Goal: Task Accomplishment & Management: Complete application form

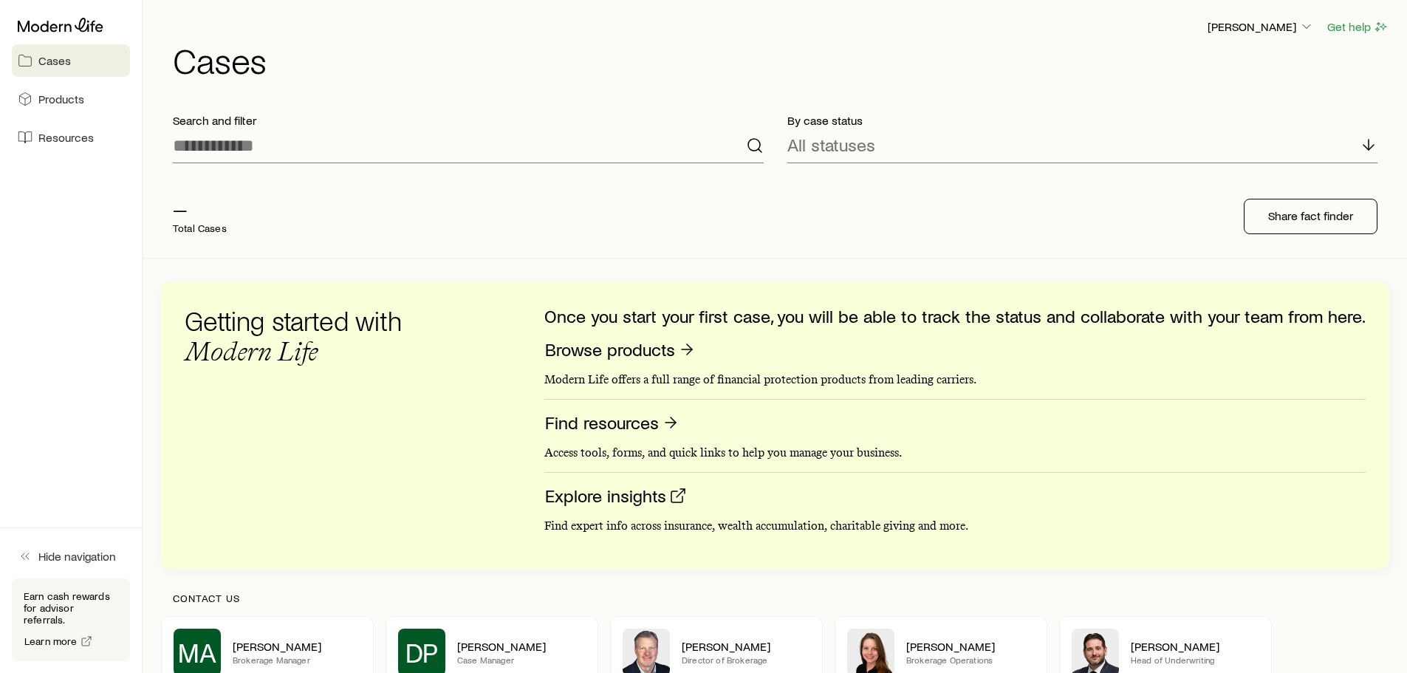
click at [391, 205] on div "— Total Cases" at bounding box center [397, 216] width 473 height 59
click at [75, 60] on link "Cases" at bounding box center [71, 60] width 118 height 33
click at [1136, 134] on div "All statuses" at bounding box center [1083, 145] width 591 height 35
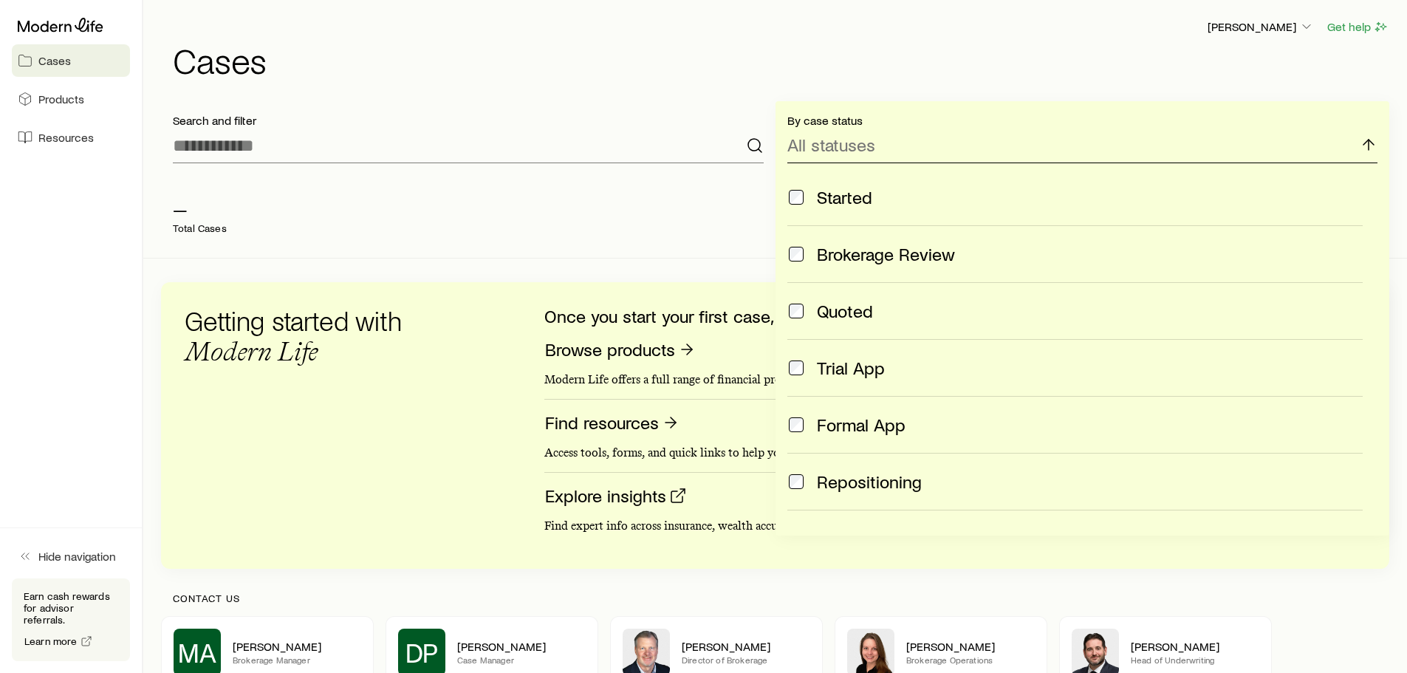
click at [833, 150] on p "All statuses" at bounding box center [832, 144] width 88 height 21
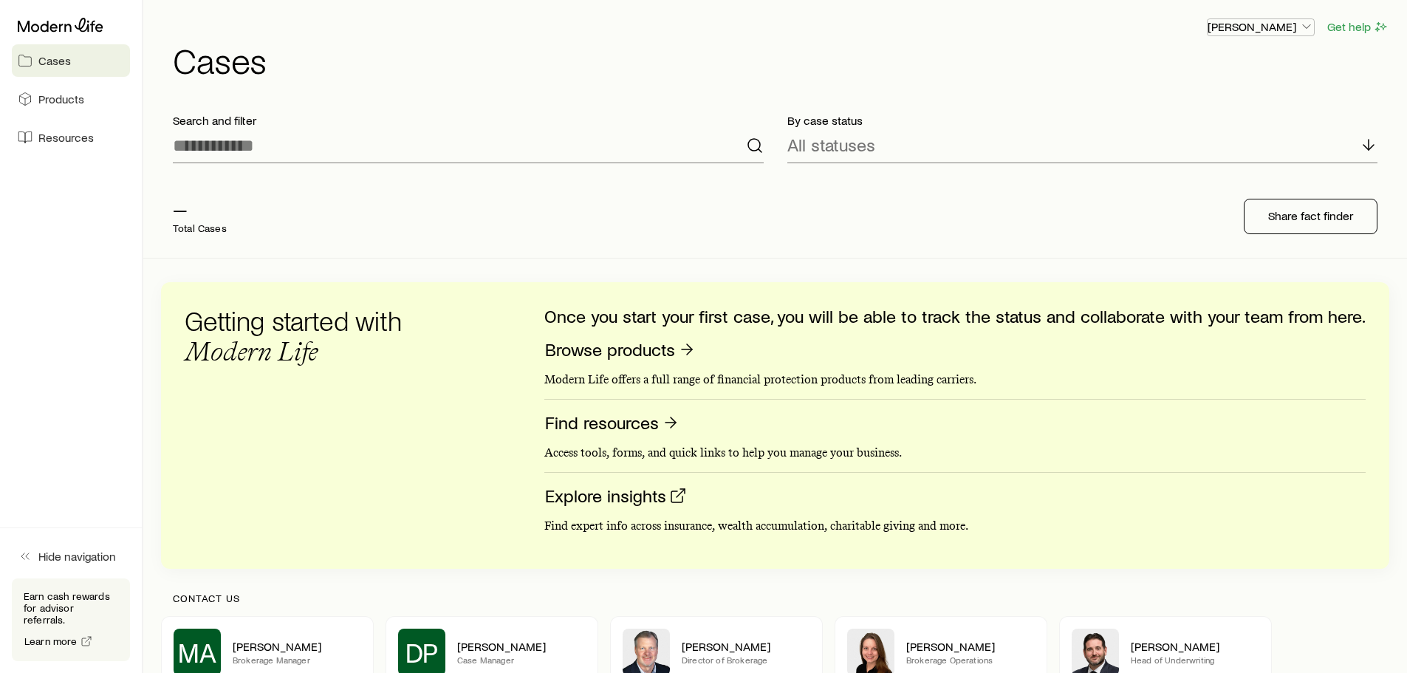
click at [1294, 28] on p "[PERSON_NAME]" at bounding box center [1261, 26] width 106 height 15
click at [949, 55] on h1 "Cases" at bounding box center [781, 59] width 1217 height 35
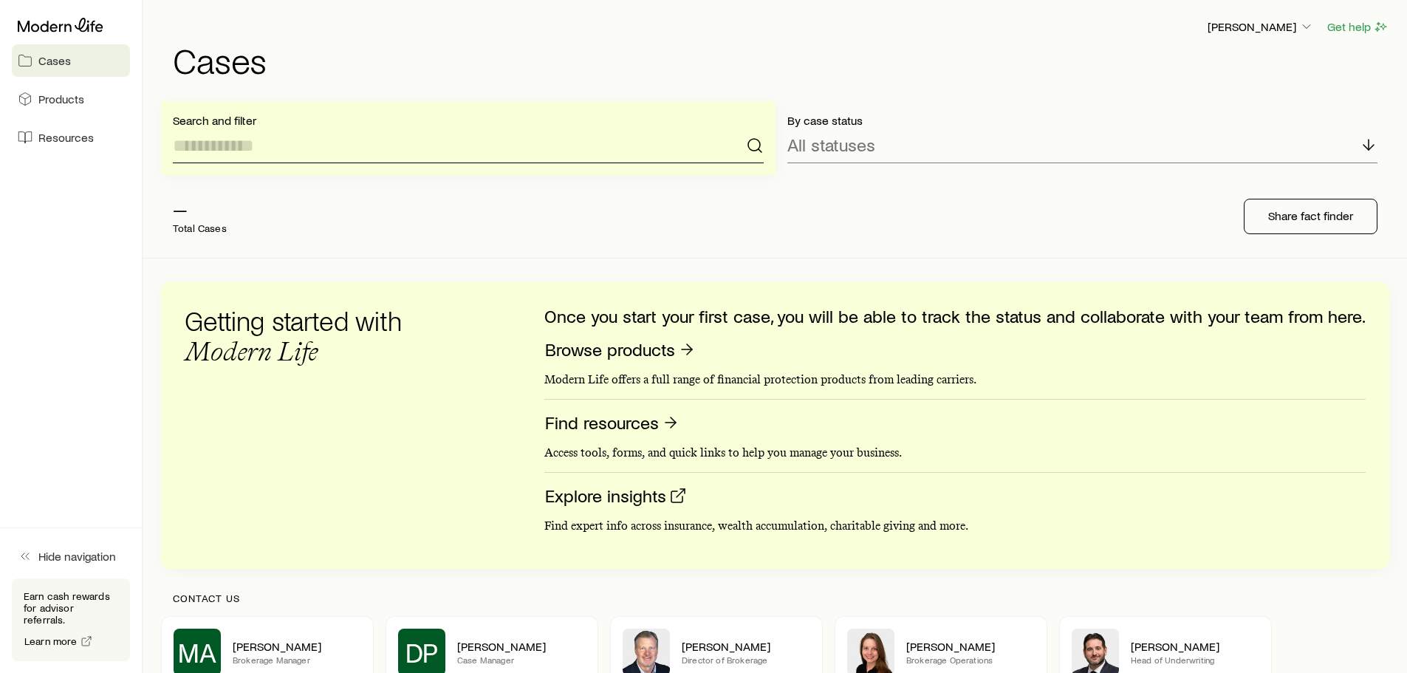
click at [202, 139] on input at bounding box center [468, 145] width 591 height 35
type input "*******"
click at [1365, 140] on icon at bounding box center [1369, 145] width 18 height 18
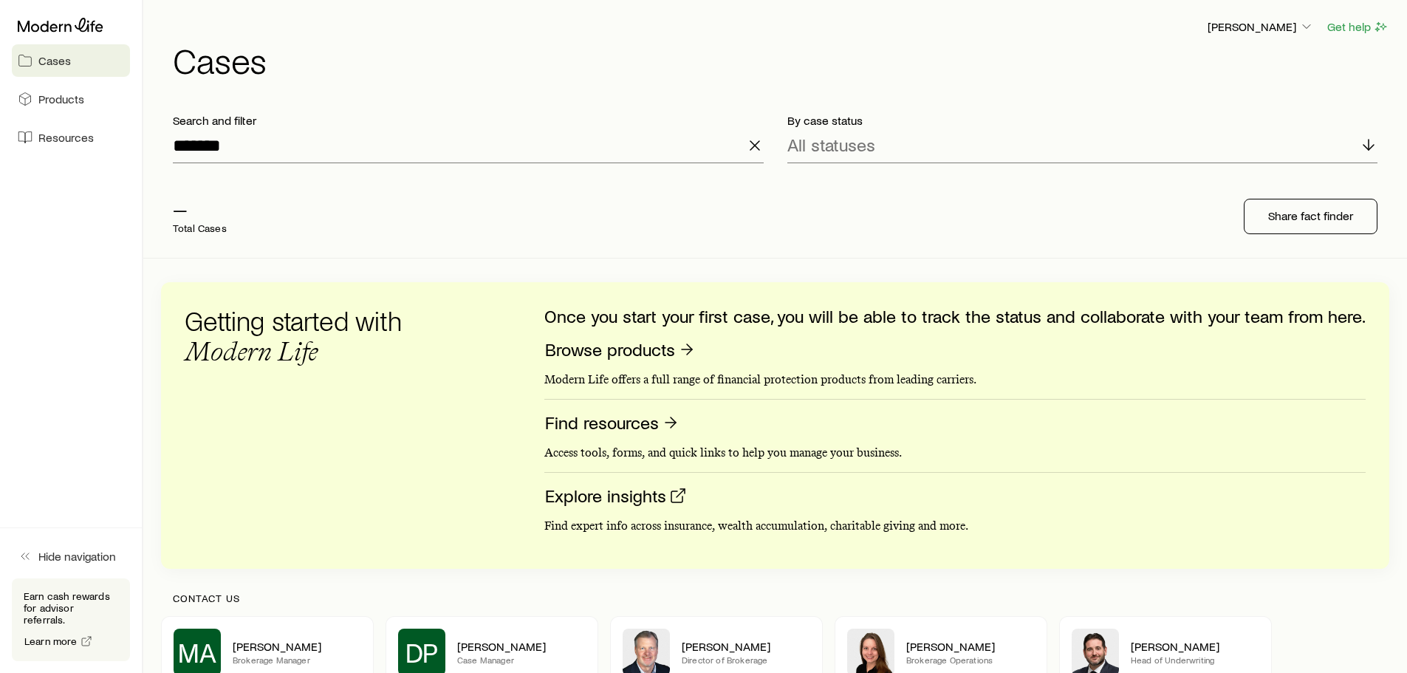
click at [519, 192] on div "— Total Cases" at bounding box center [397, 216] width 473 height 59
click at [875, 147] on div "All statuses" at bounding box center [1083, 145] width 591 height 35
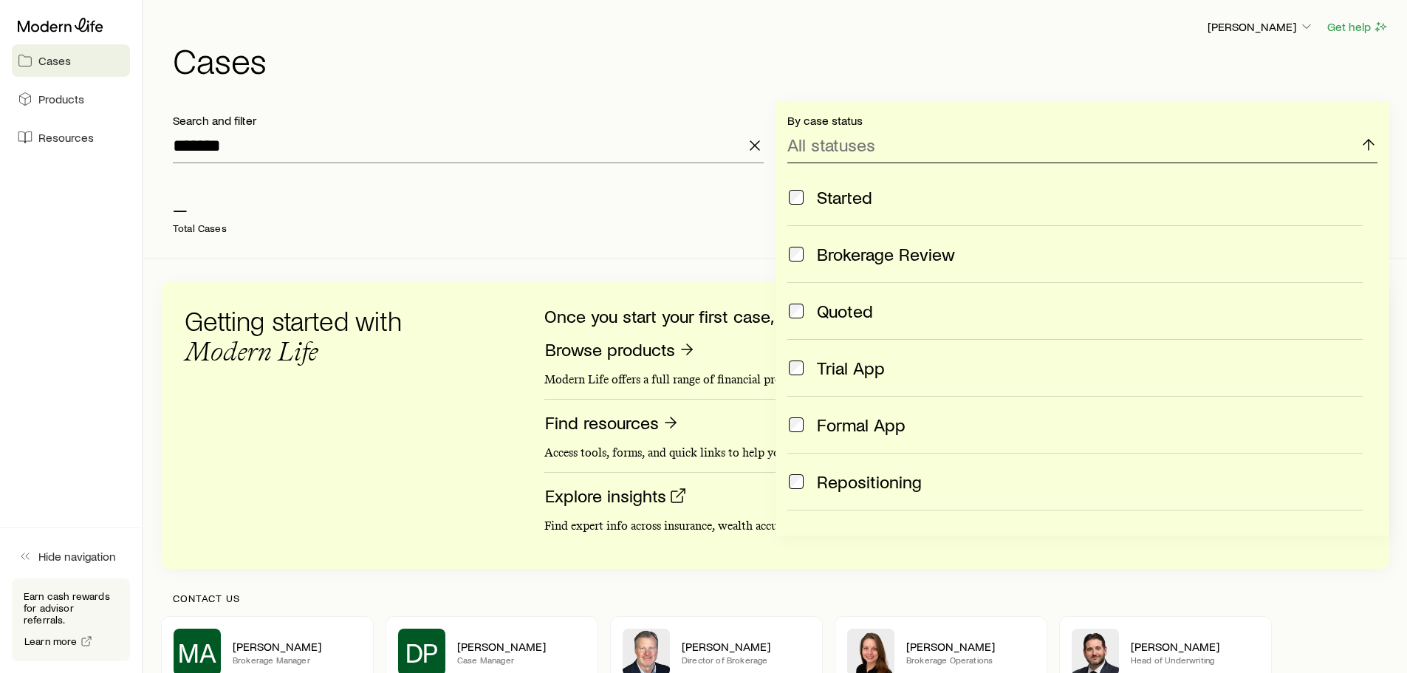
click at [875, 147] on div "All statuses" at bounding box center [1083, 145] width 591 height 35
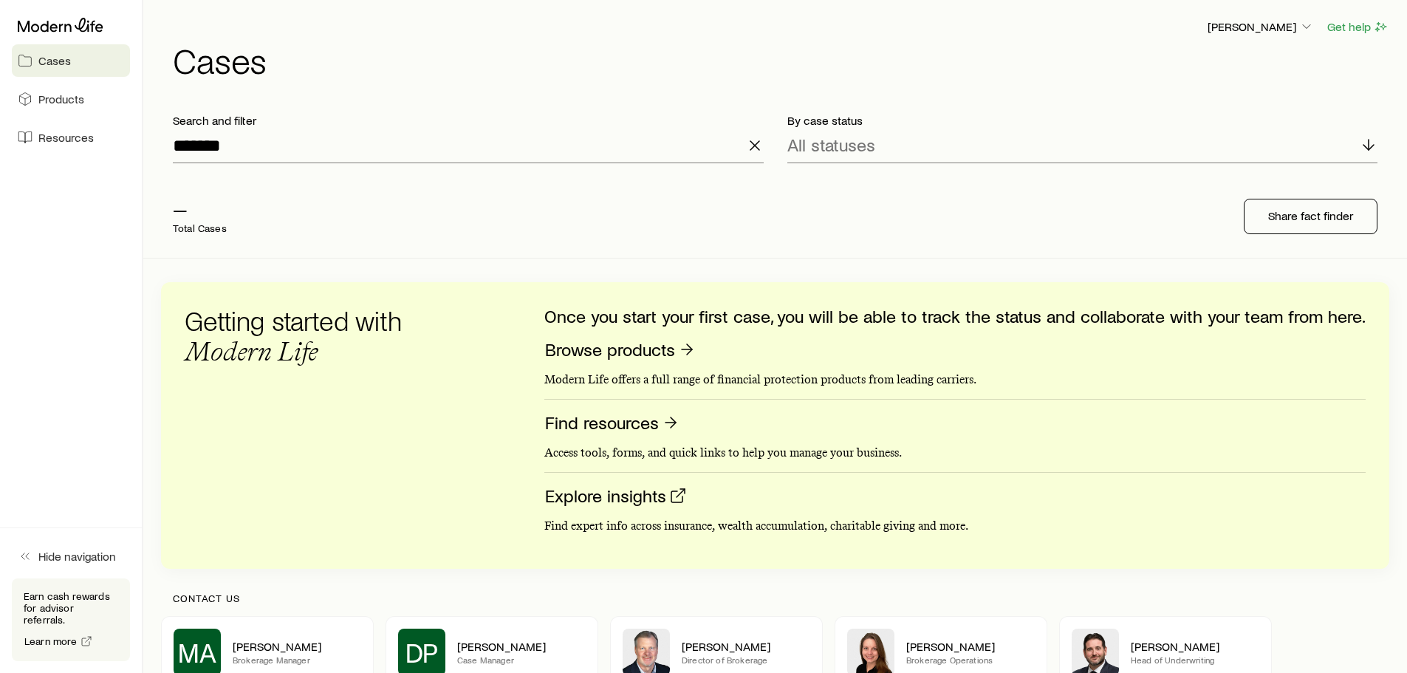
click at [54, 59] on span "Cases" at bounding box center [54, 60] width 33 height 15
click at [58, 99] on span "Products" at bounding box center [61, 99] width 46 height 15
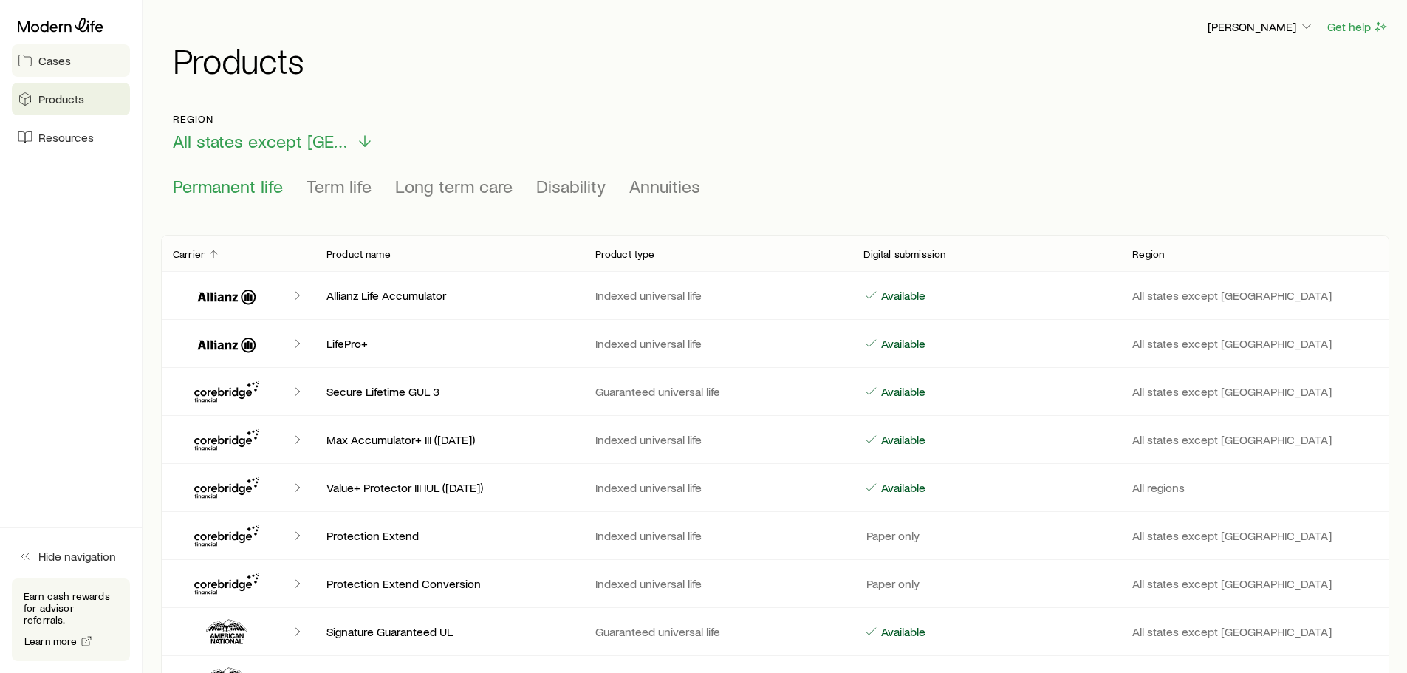
click at [66, 63] on span "Cases" at bounding box center [54, 60] width 33 height 15
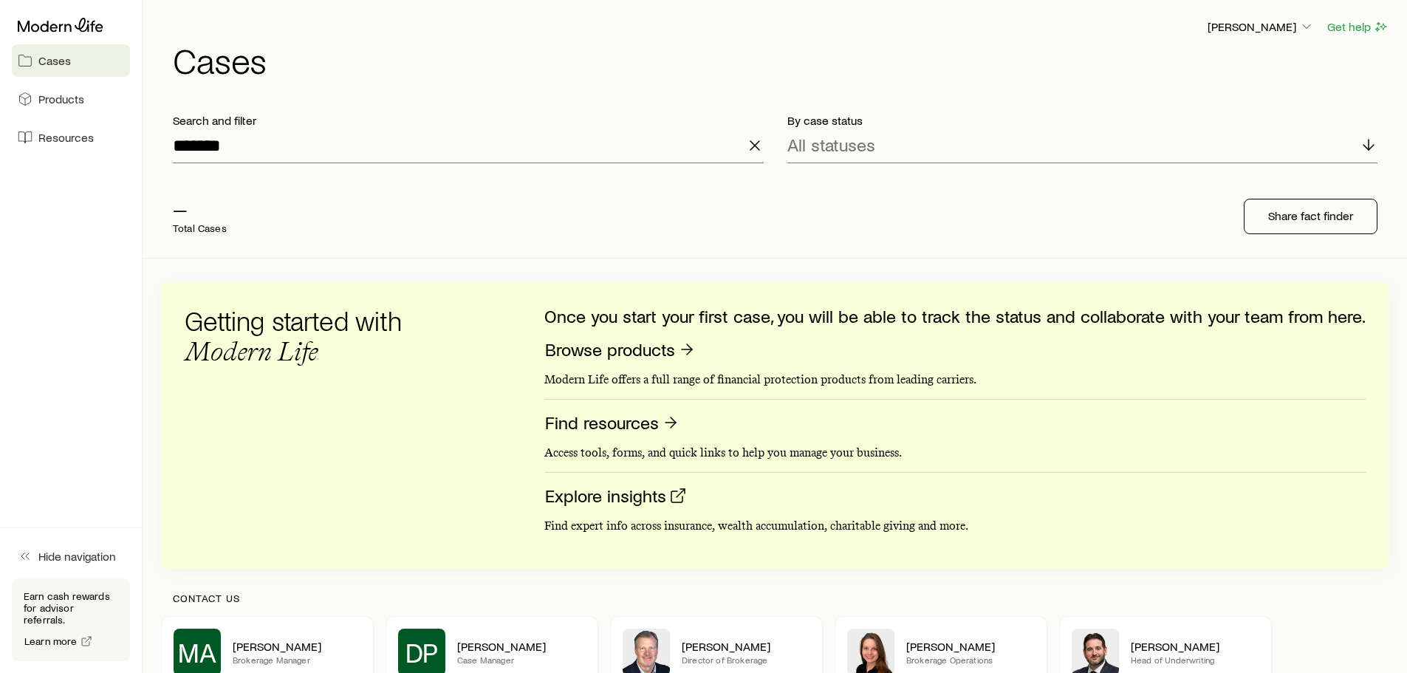
click at [68, 57] on span "Cases" at bounding box center [54, 60] width 33 height 15
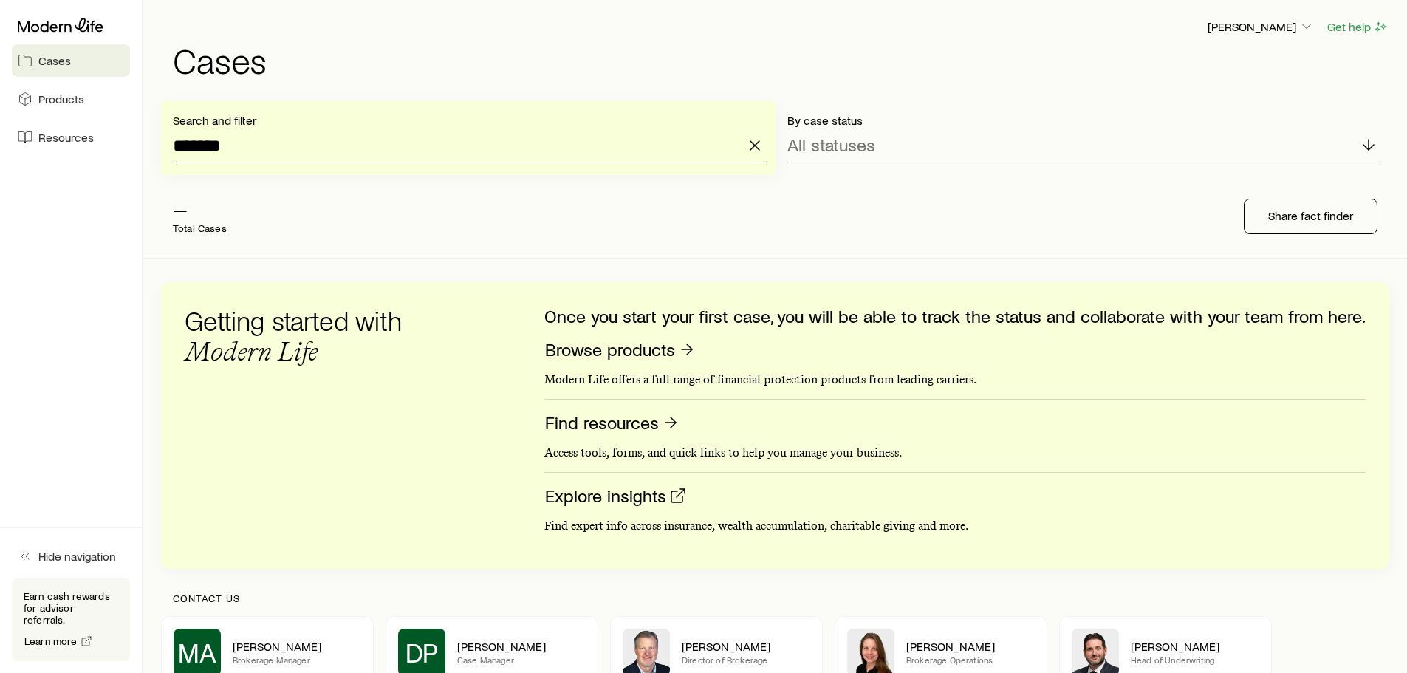
click at [405, 142] on input "*******" at bounding box center [468, 145] width 591 height 35
drag, startPoint x: 122, startPoint y: 152, endPoint x: 41, endPoint y: 152, distance: 81.3
click at [60, 152] on div "Cases Products Resources Hide navigation Earn cash rewards for advisor referral…" at bounding box center [703, 445] width 1407 height 891
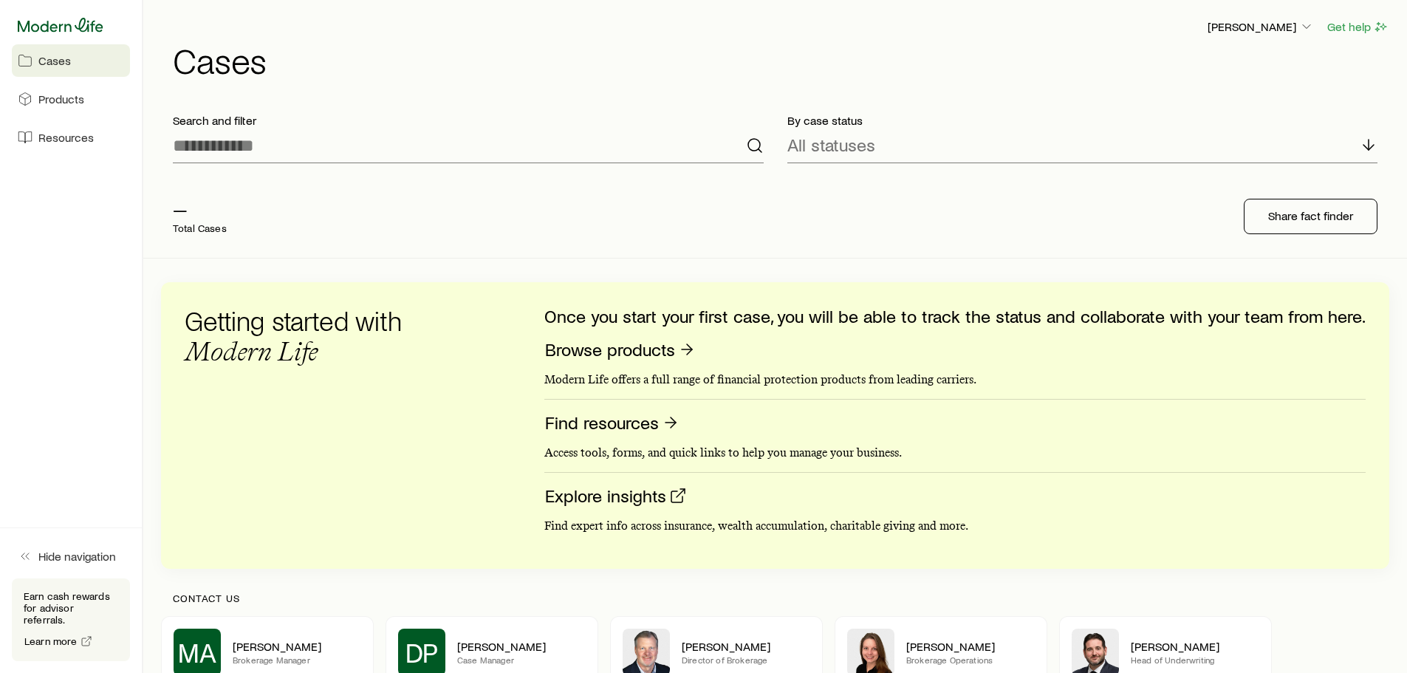
click at [71, 30] on icon at bounding box center [61, 25] width 86 height 14
click at [89, 30] on icon at bounding box center [61, 25] width 86 height 15
click at [1289, 18] on div "[PERSON_NAME]" at bounding box center [1261, 27] width 108 height 18
click at [1289, 27] on p "[PERSON_NAME]" at bounding box center [1261, 26] width 106 height 15
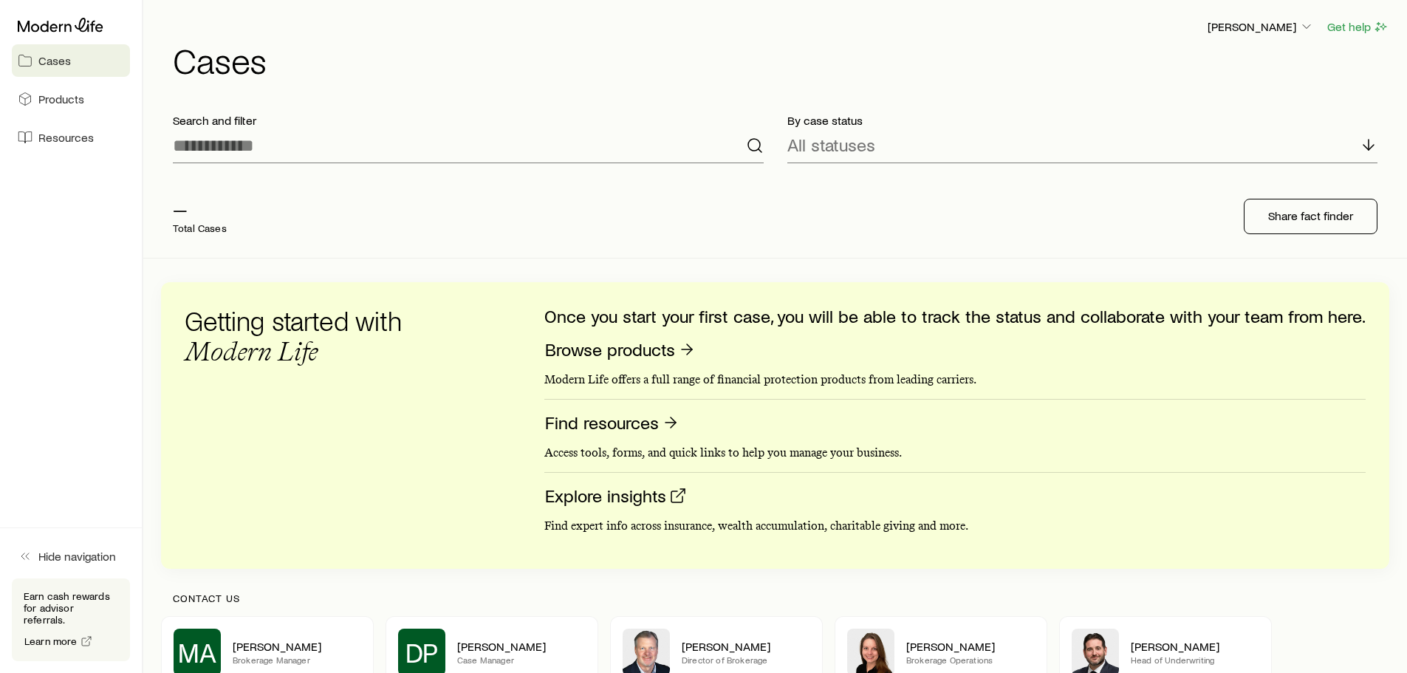
click at [405, 63] on h1 "Cases" at bounding box center [781, 59] width 1217 height 35
click at [49, 131] on span "Resources" at bounding box center [65, 137] width 55 height 15
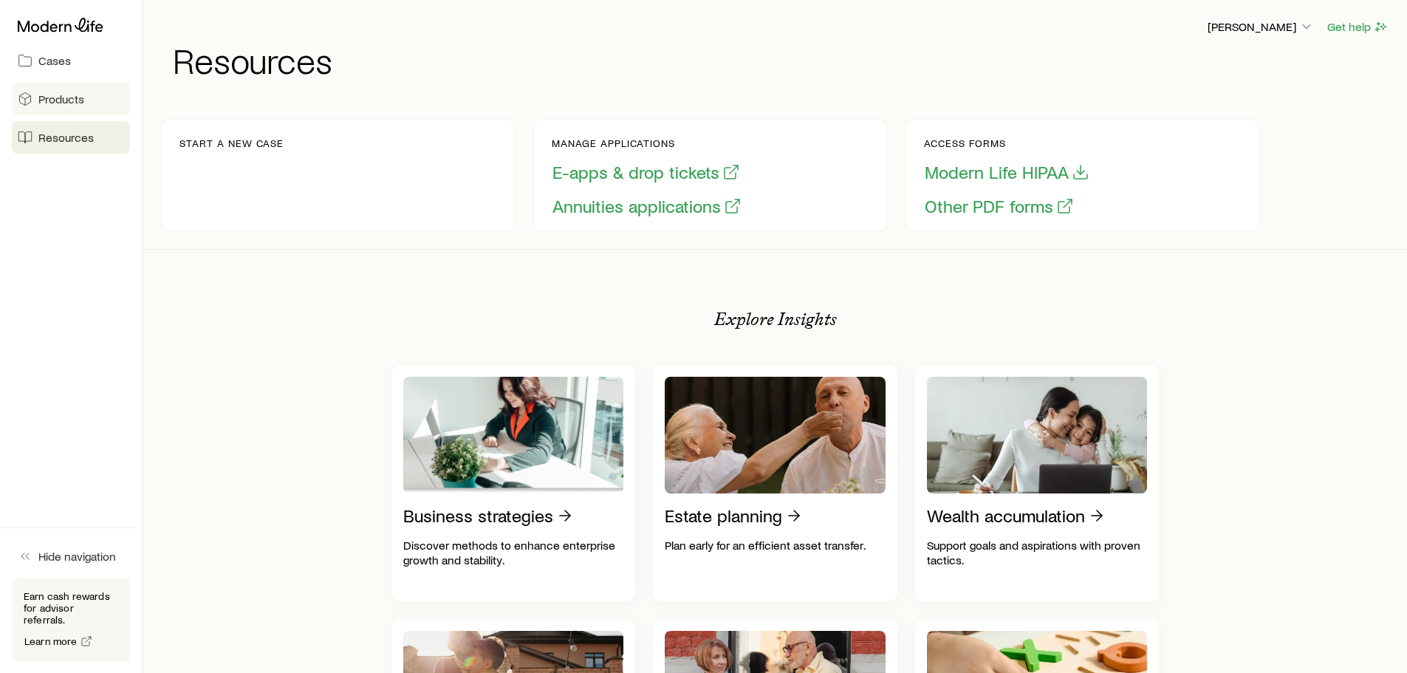
click at [64, 96] on span "Products" at bounding box center [61, 99] width 46 height 15
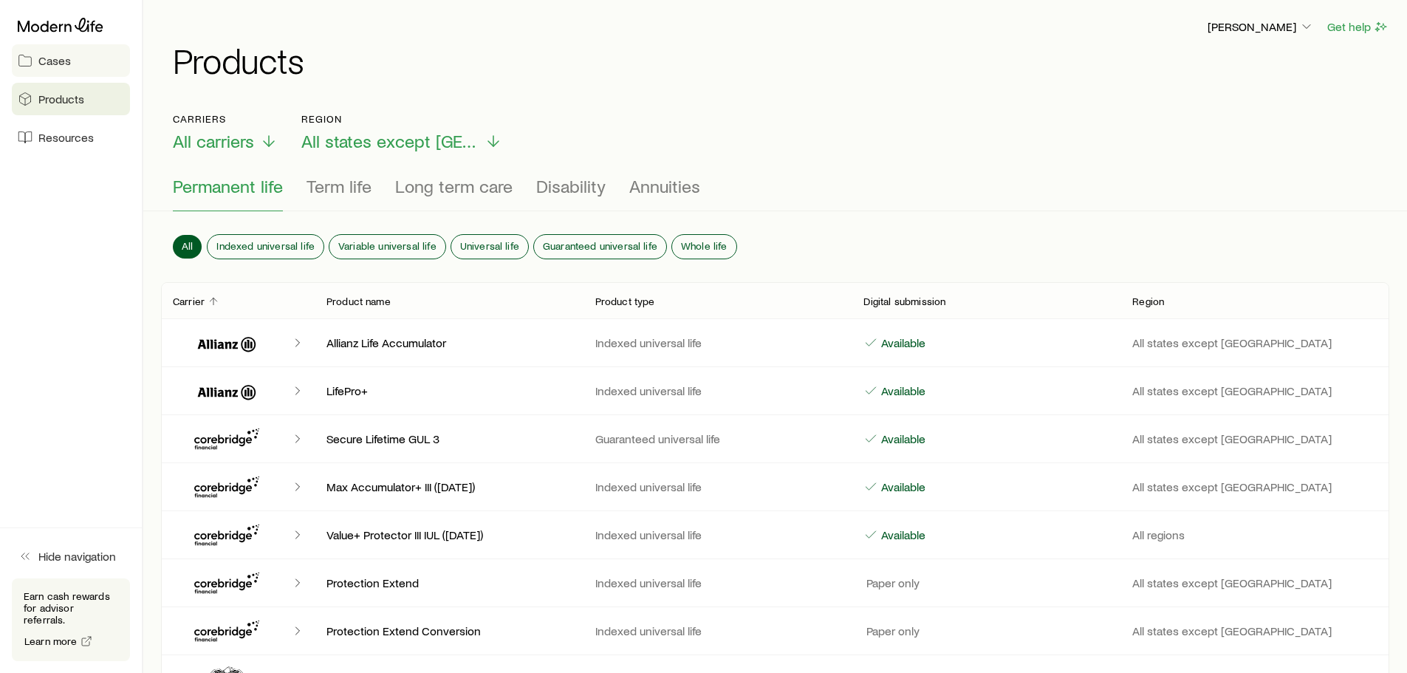
click at [69, 61] on span "Cases" at bounding box center [54, 60] width 33 height 15
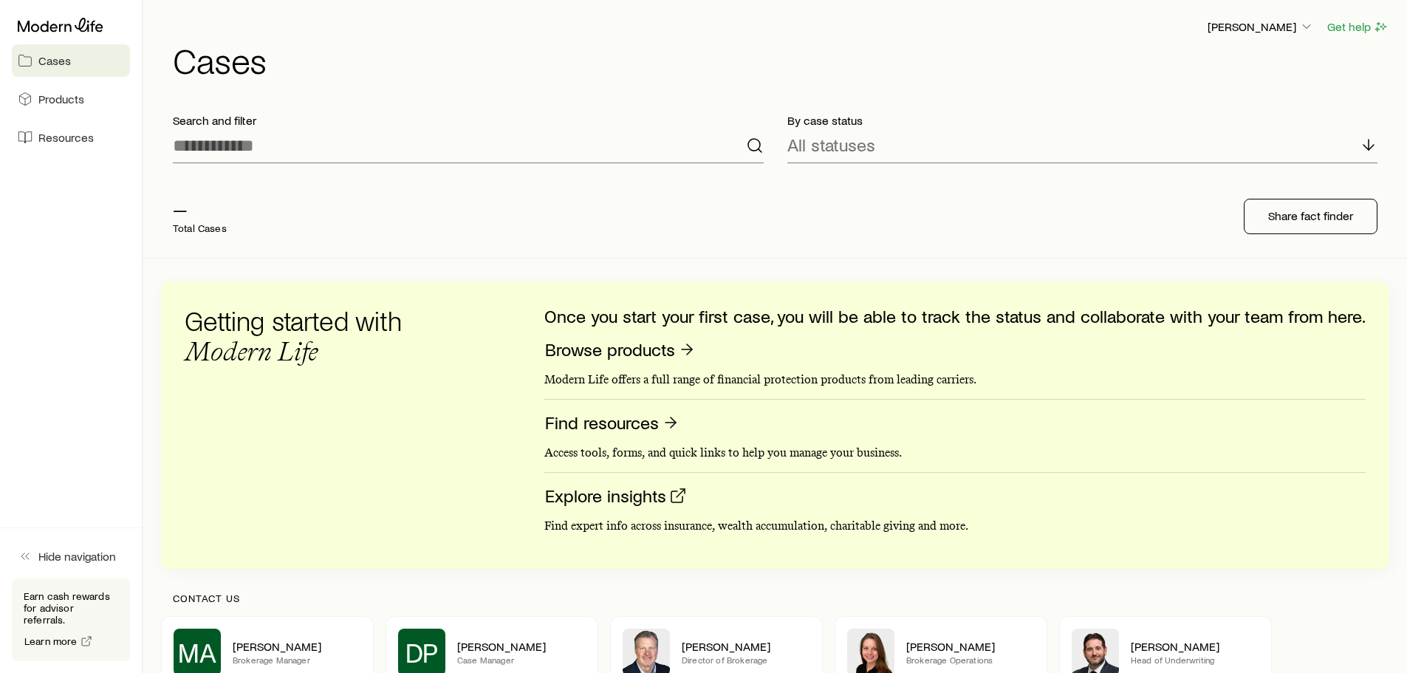
drag, startPoint x: 547, startPoint y: 235, endPoint x: 500, endPoint y: 228, distance: 47.7
click at [549, 235] on div "— Total Cases" at bounding box center [397, 216] width 473 height 59
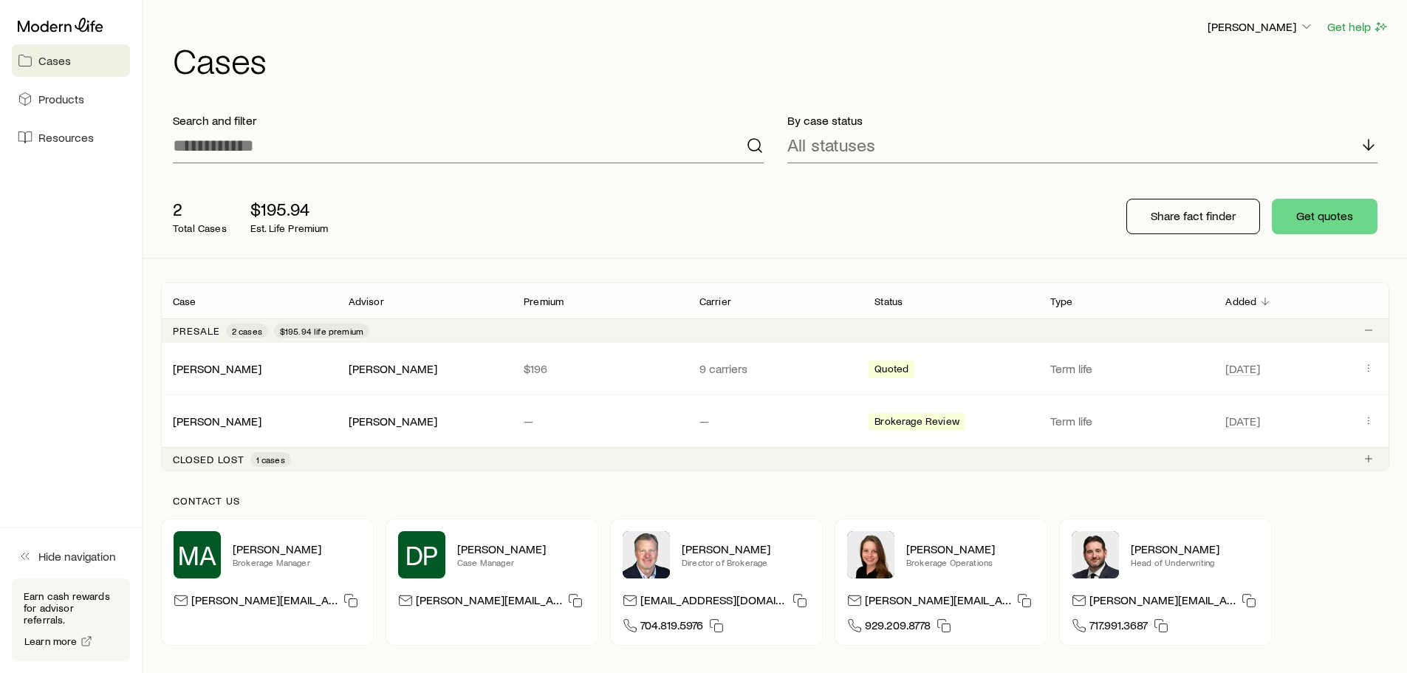
click at [906, 234] on div "2 Total Cases $195.94 Est. Life Premium Share fact finder Get quotes" at bounding box center [775, 216] width 1229 height 83
click at [276, 214] on p "$195.94" at bounding box center [289, 209] width 78 height 21
click at [207, 216] on p "2" at bounding box center [200, 209] width 54 height 21
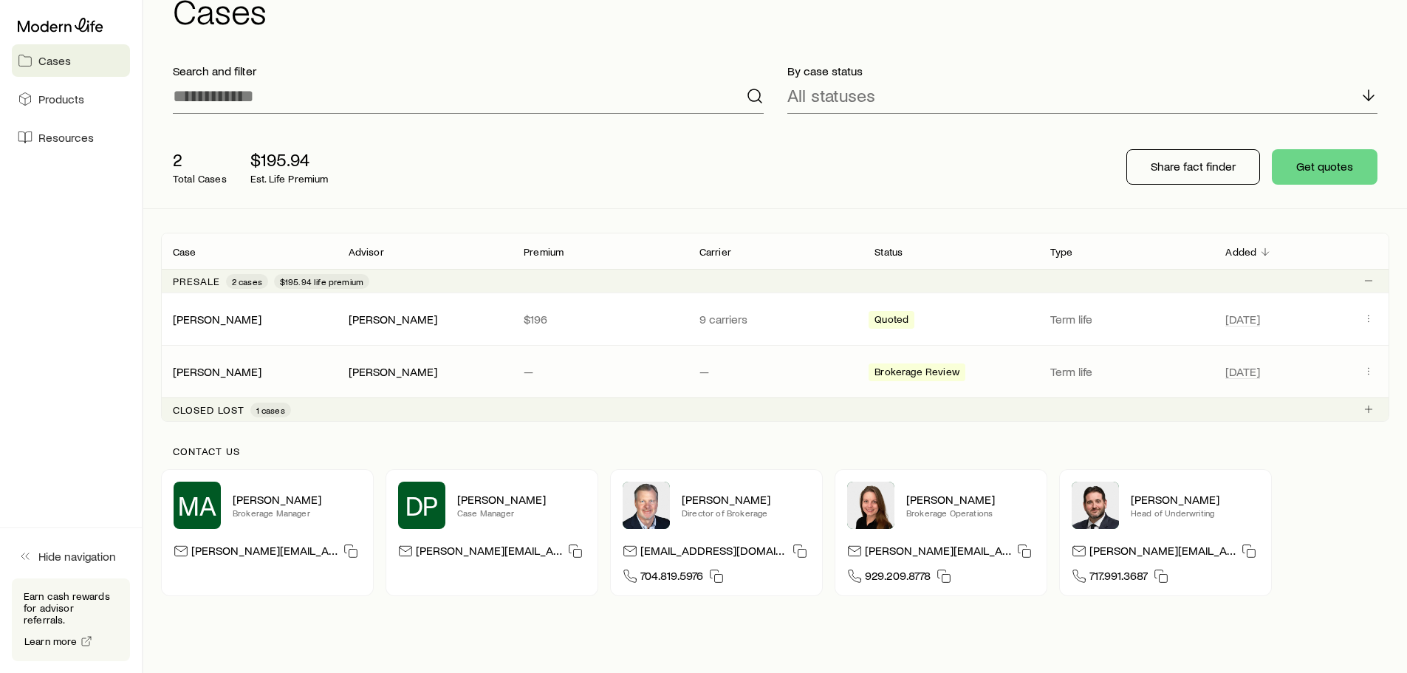
scroll to position [120, 0]
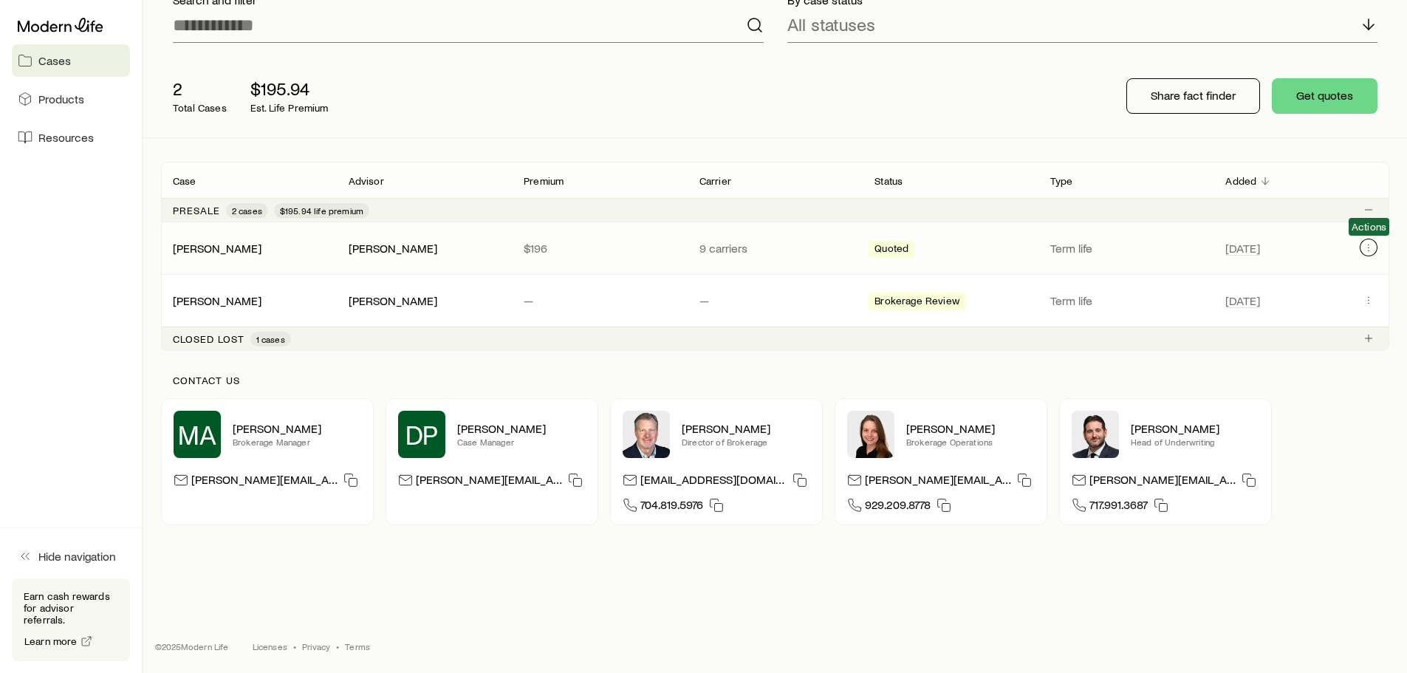
click at [1367, 249] on icon "Client cases" at bounding box center [1369, 248] width 12 height 12
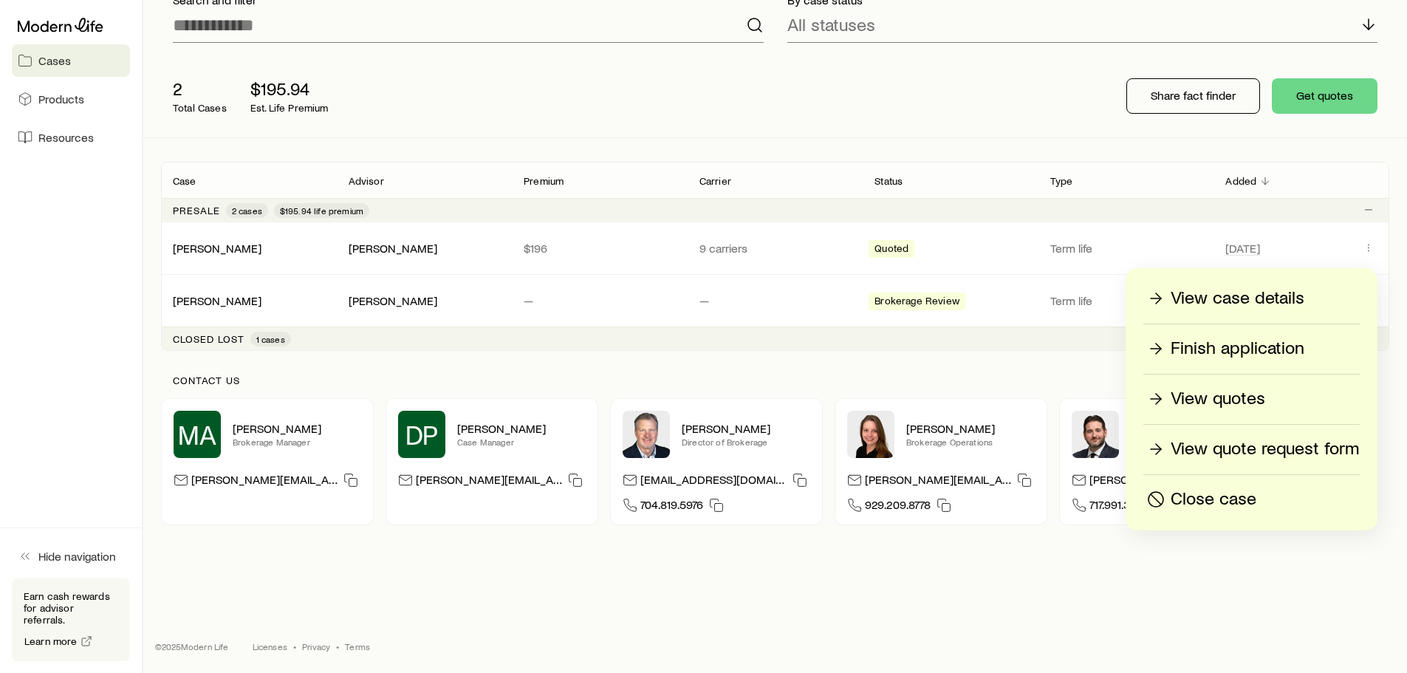
click at [1028, 123] on div "2 Total Cases $195.94 Est. Life Premium Share fact finder Get quotes" at bounding box center [775, 96] width 1229 height 83
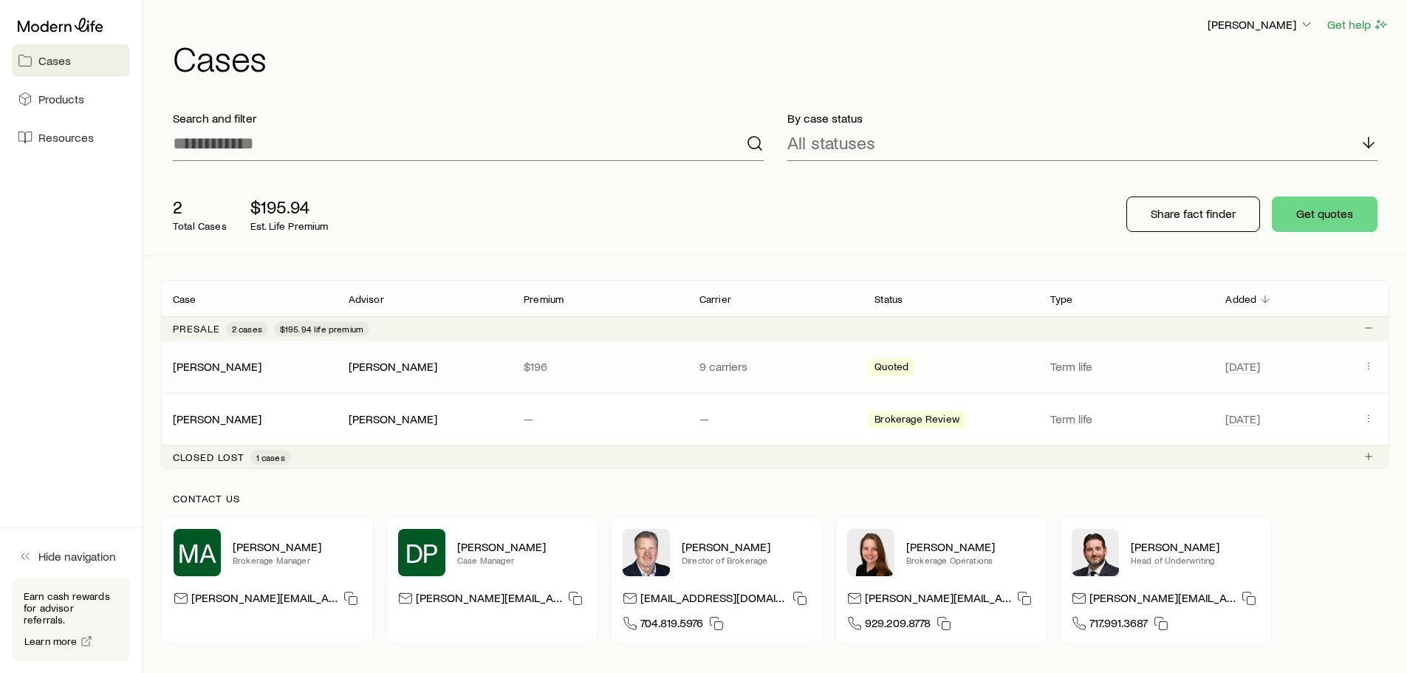
scroll to position [0, 0]
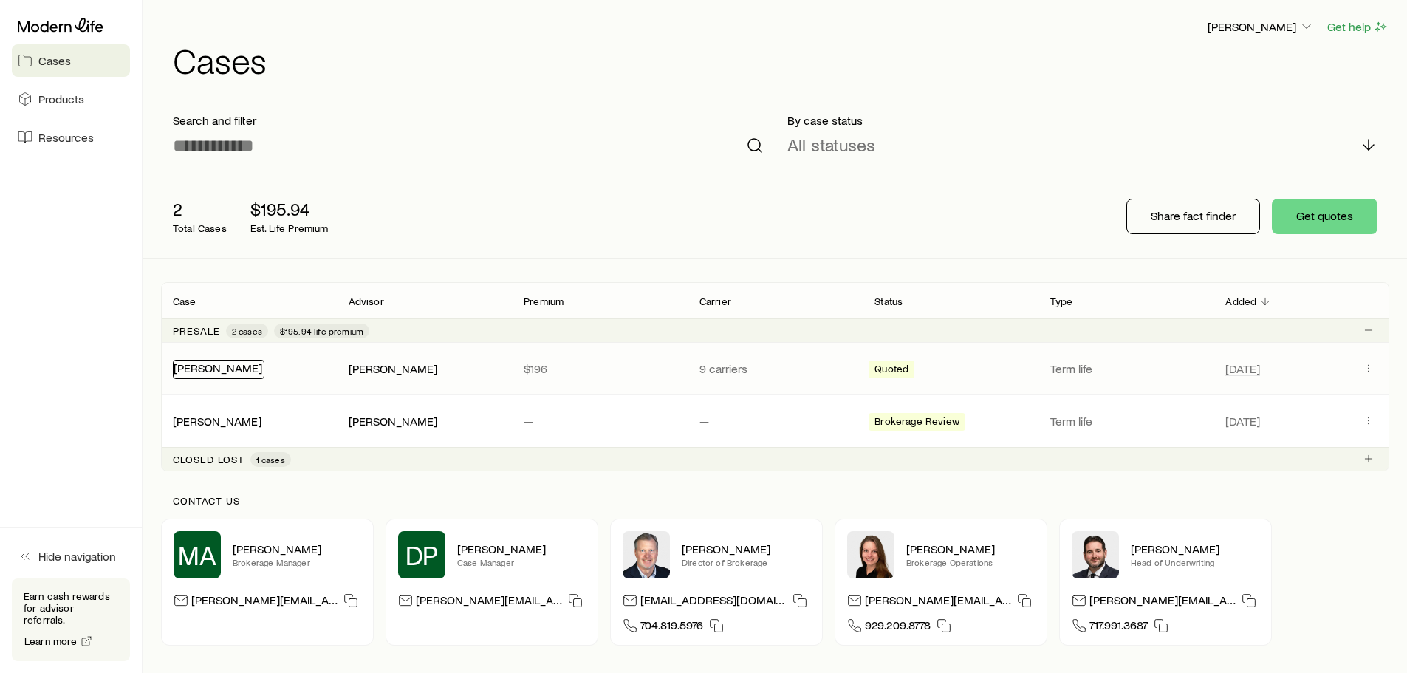
click at [234, 367] on link "[PERSON_NAME]" at bounding box center [218, 368] width 89 height 14
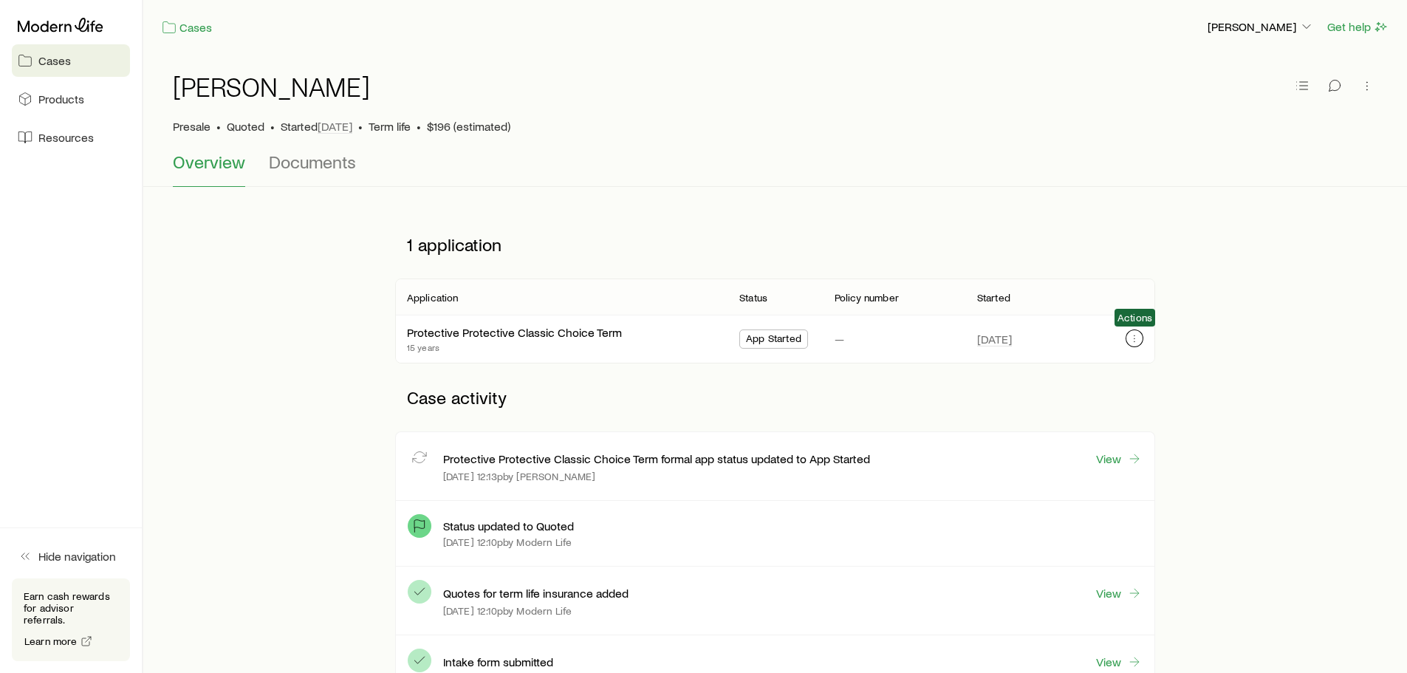
click at [1138, 338] on icon "button" at bounding box center [1135, 338] width 12 height 12
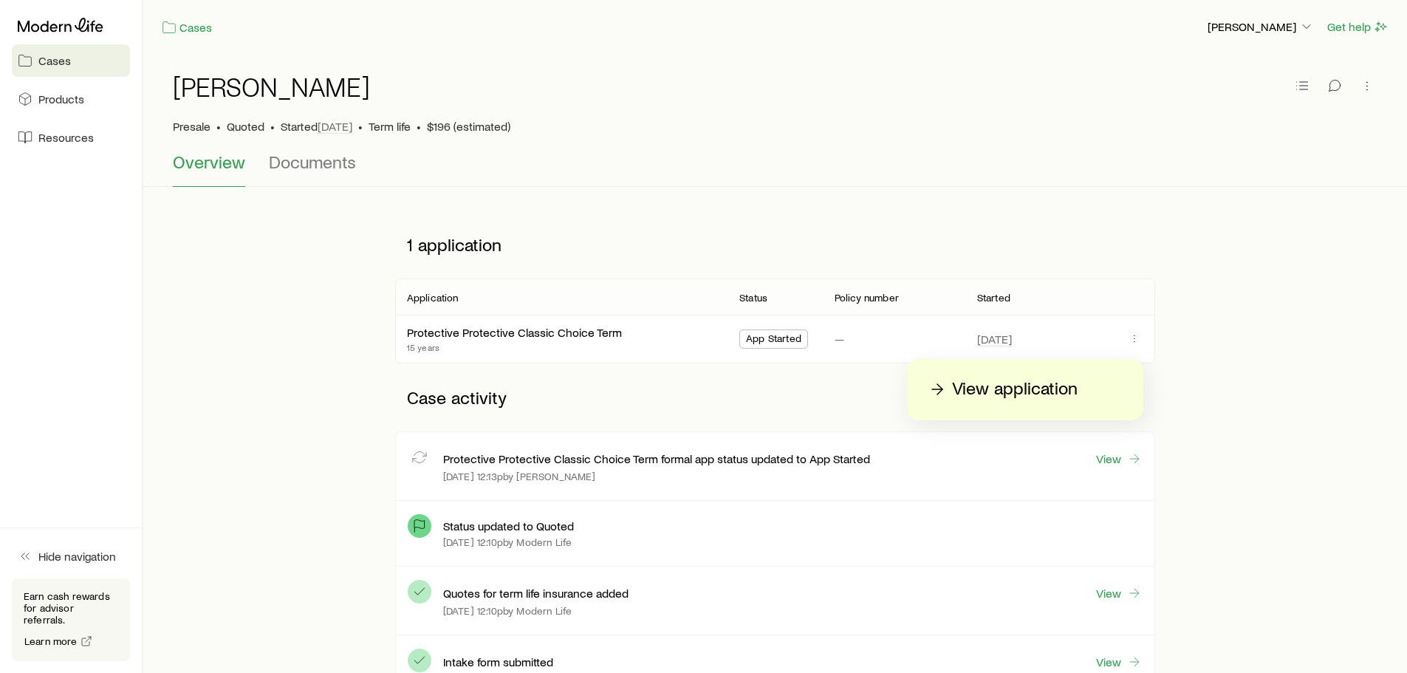
click at [1222, 341] on div "1 application Application Status Policy number Started Protective Protective Cl…" at bounding box center [775, 461] width 1217 height 500
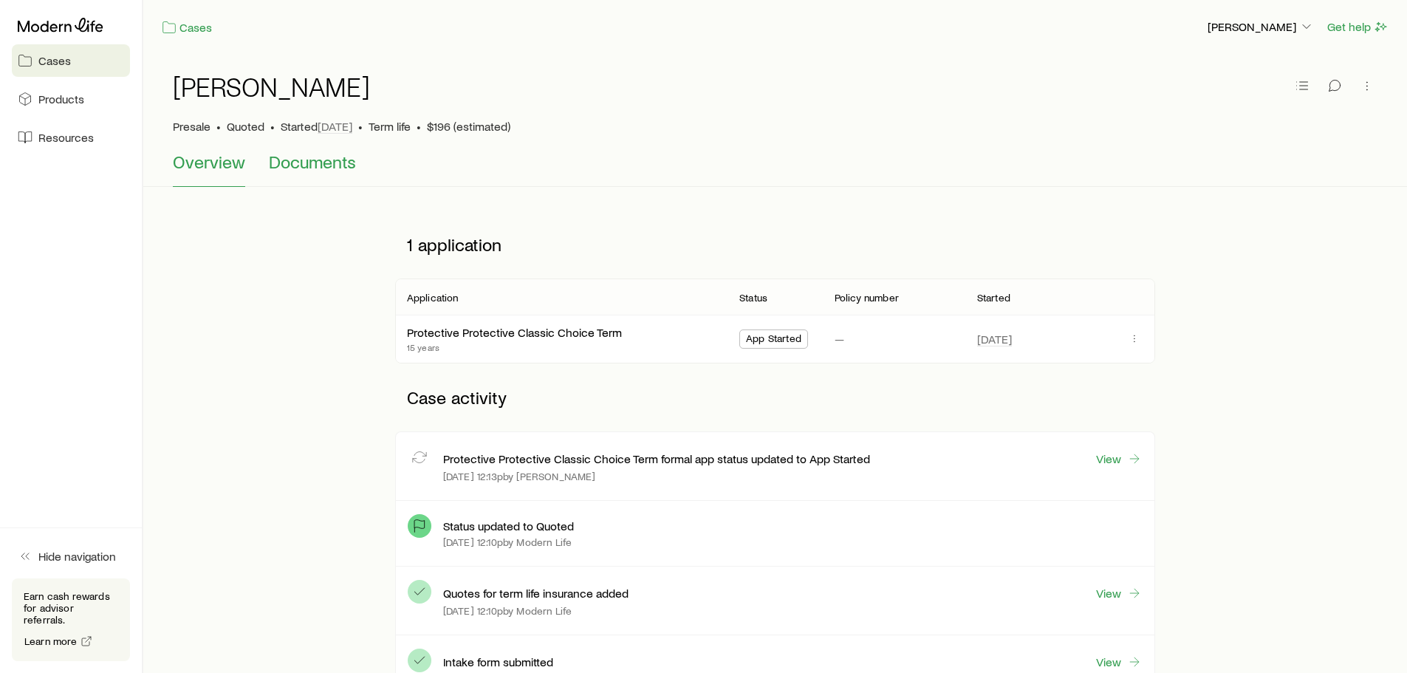
click at [286, 157] on span "Documents" at bounding box center [312, 161] width 87 height 21
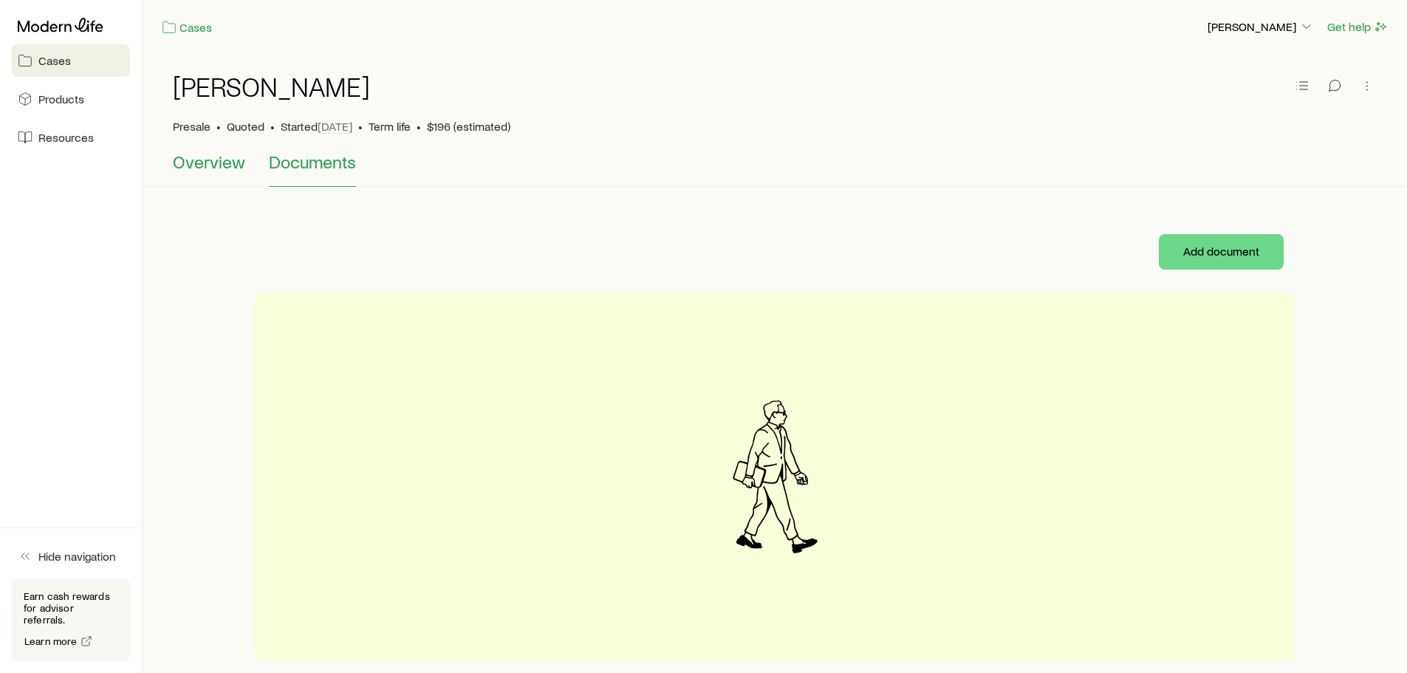
click at [219, 168] on span "Overview" at bounding box center [209, 161] width 72 height 21
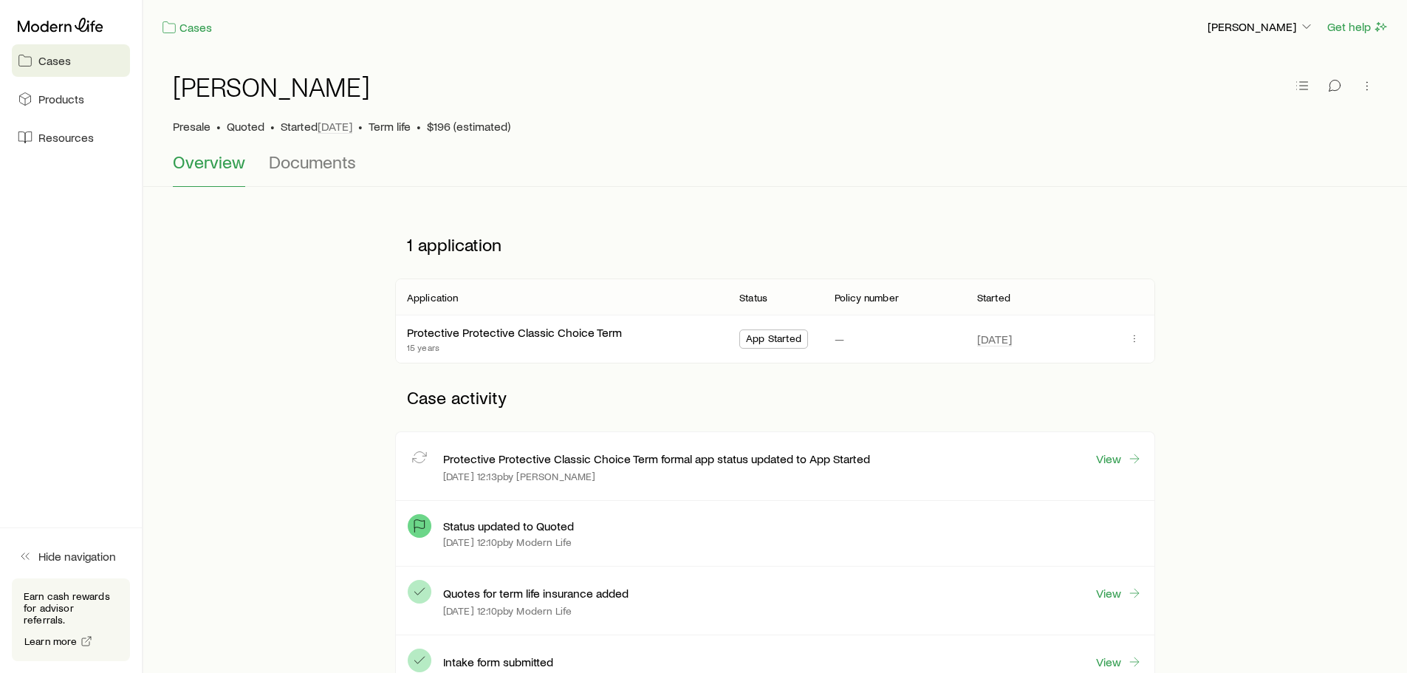
click at [47, 70] on link "Cases" at bounding box center [71, 60] width 118 height 33
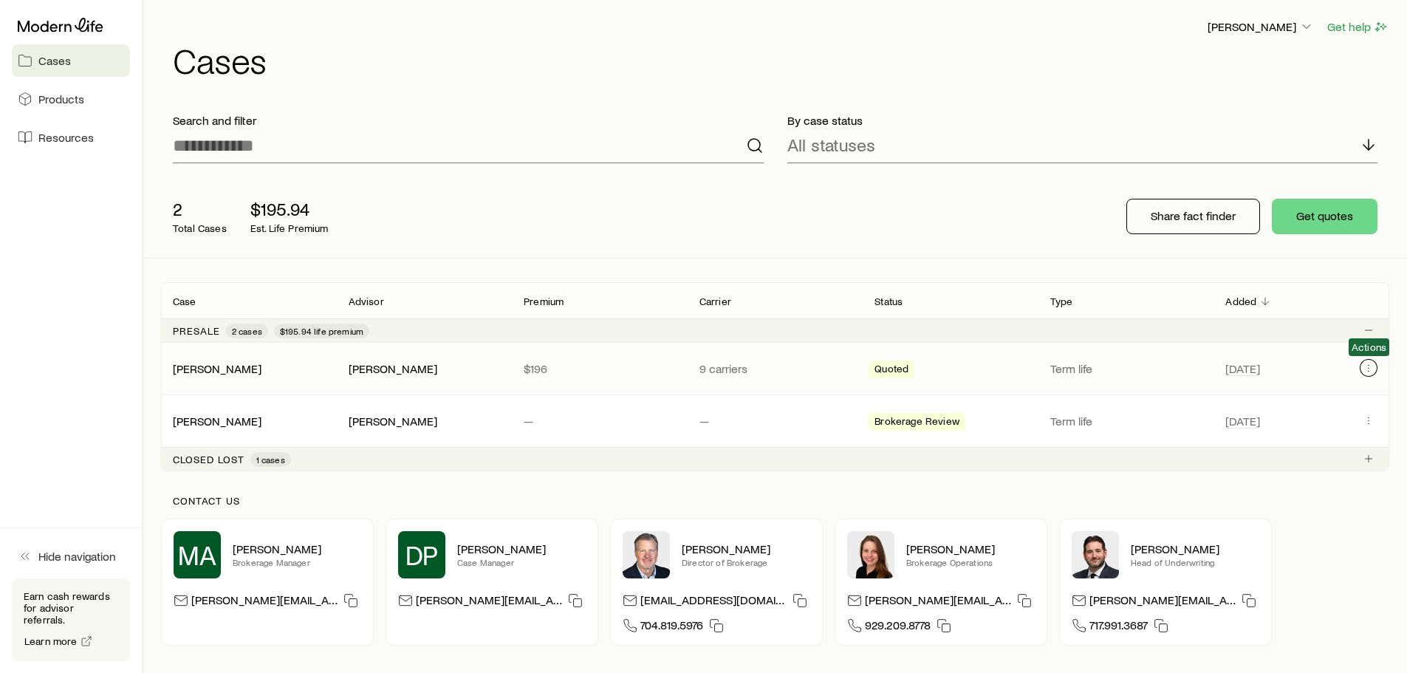
click at [1371, 367] on icon "Client cases" at bounding box center [1369, 368] width 12 height 12
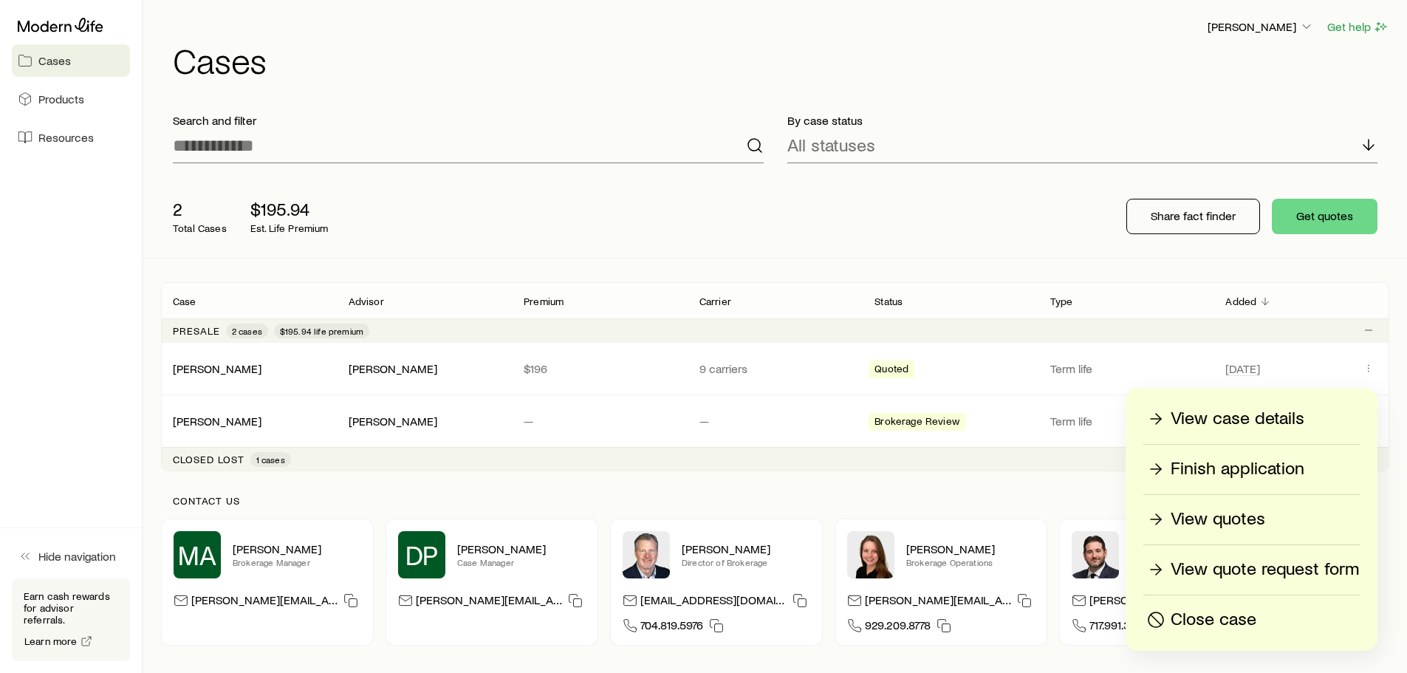
click at [1251, 465] on p "Finish application" at bounding box center [1238, 469] width 134 height 24
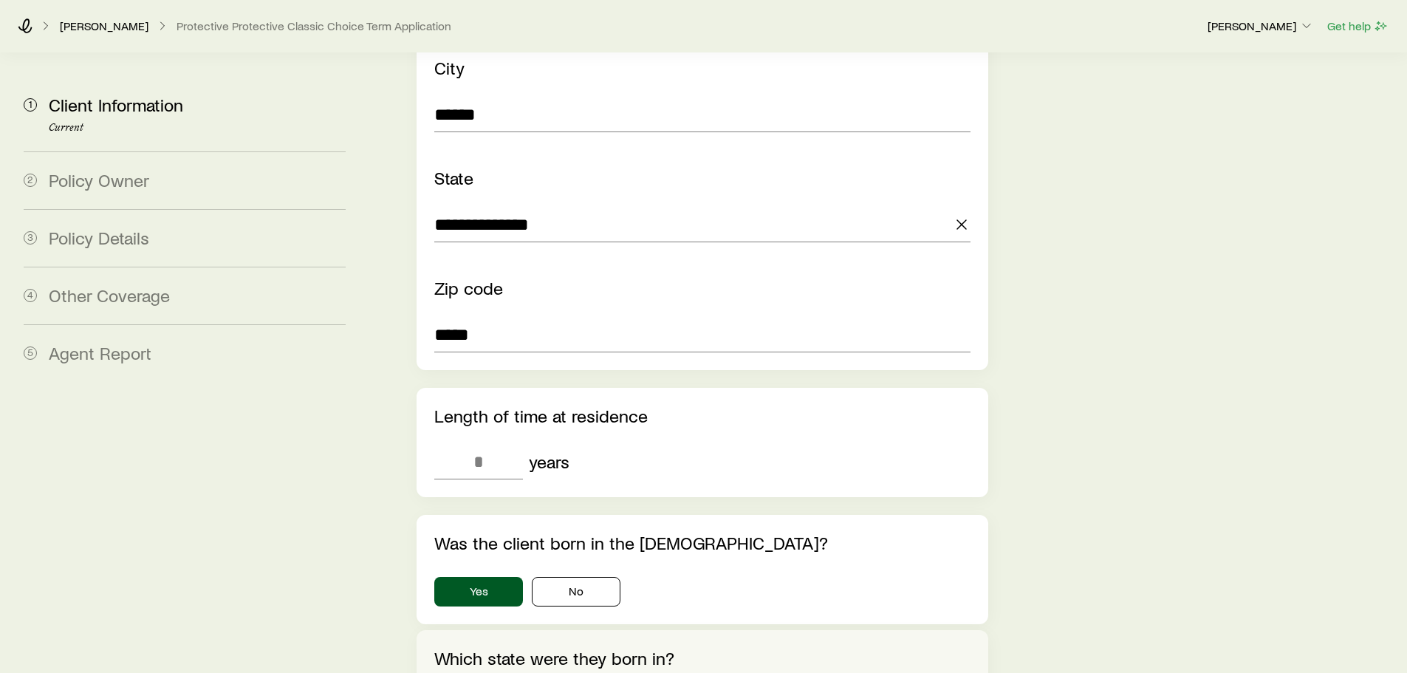
scroll to position [1256, 0]
click at [479, 443] on input "tel" at bounding box center [478, 460] width 89 height 35
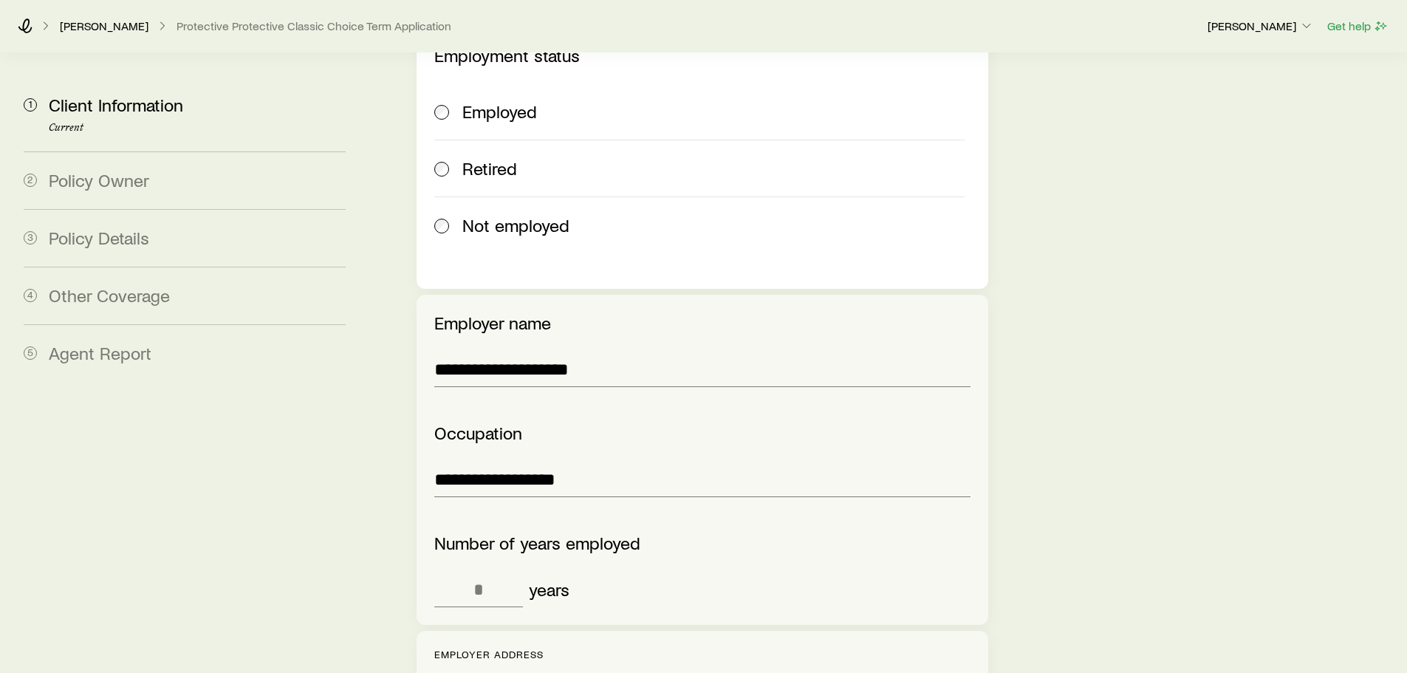
scroll to position [2586, 0]
type input "**"
click at [485, 571] on input "tel" at bounding box center [478, 588] width 89 height 35
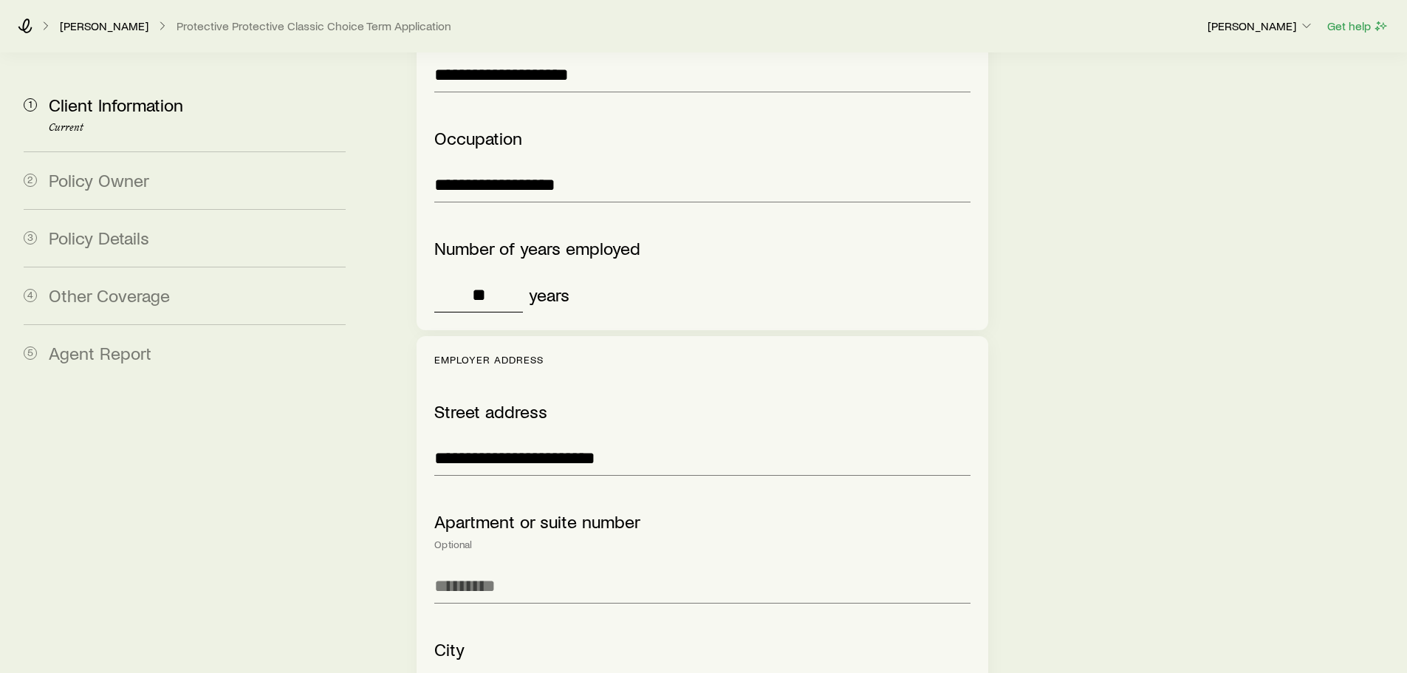
scroll to position [2881, 0]
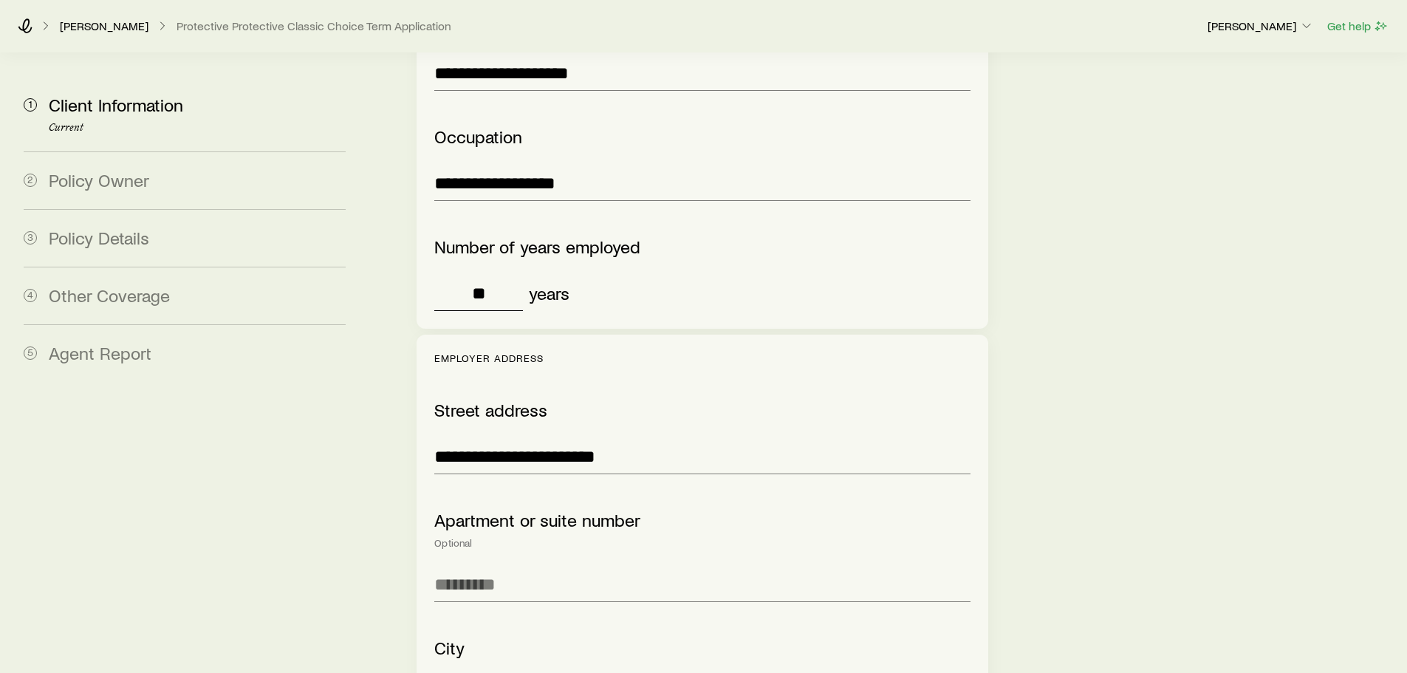
type input "**"
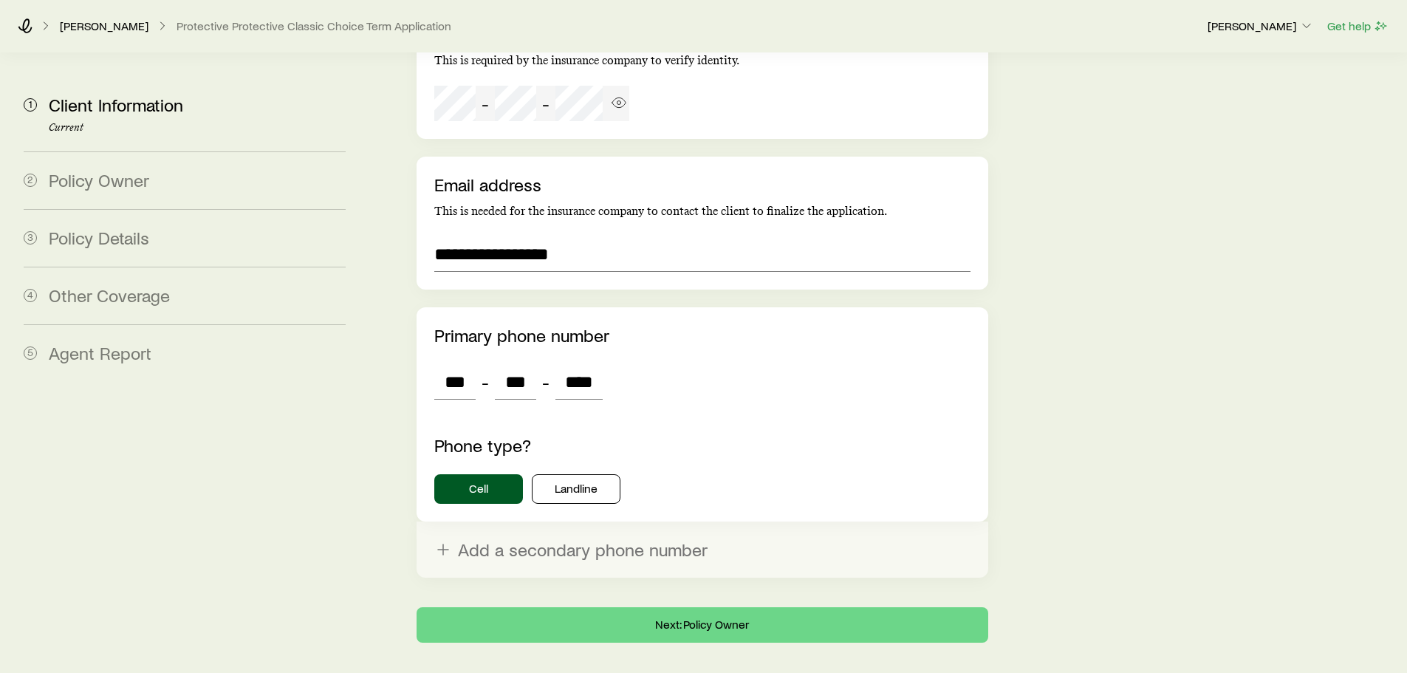
scroll to position [4126, 0]
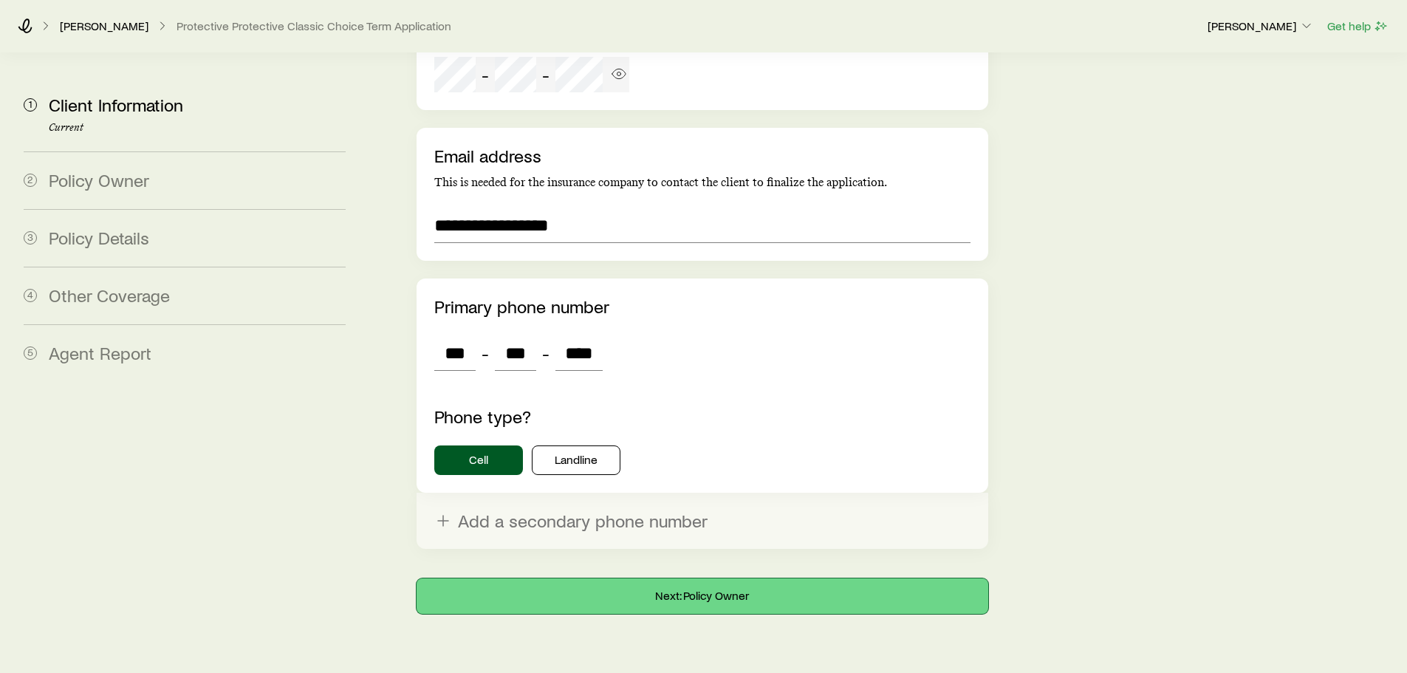
click at [757, 578] on button "Next: Policy Owner" at bounding box center [702, 595] width 571 height 35
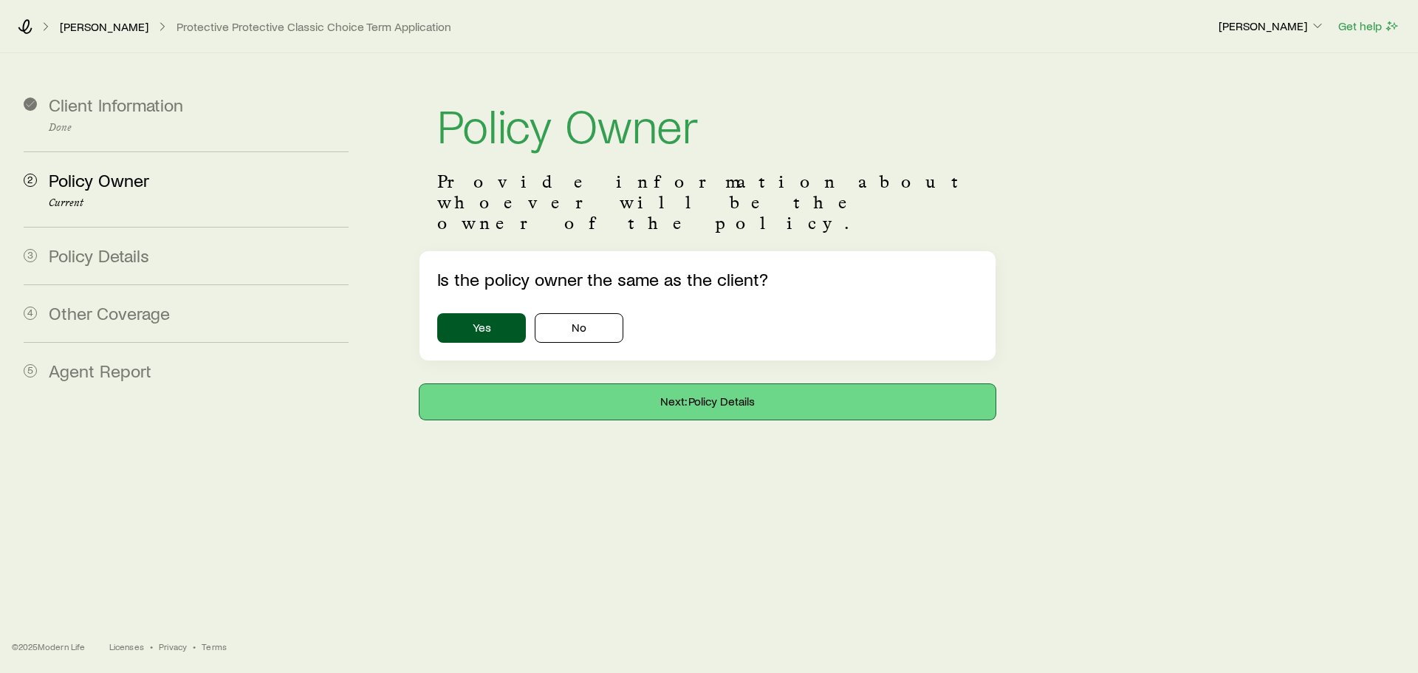
click at [684, 384] on button "Next: Policy Details" at bounding box center [708, 401] width 576 height 35
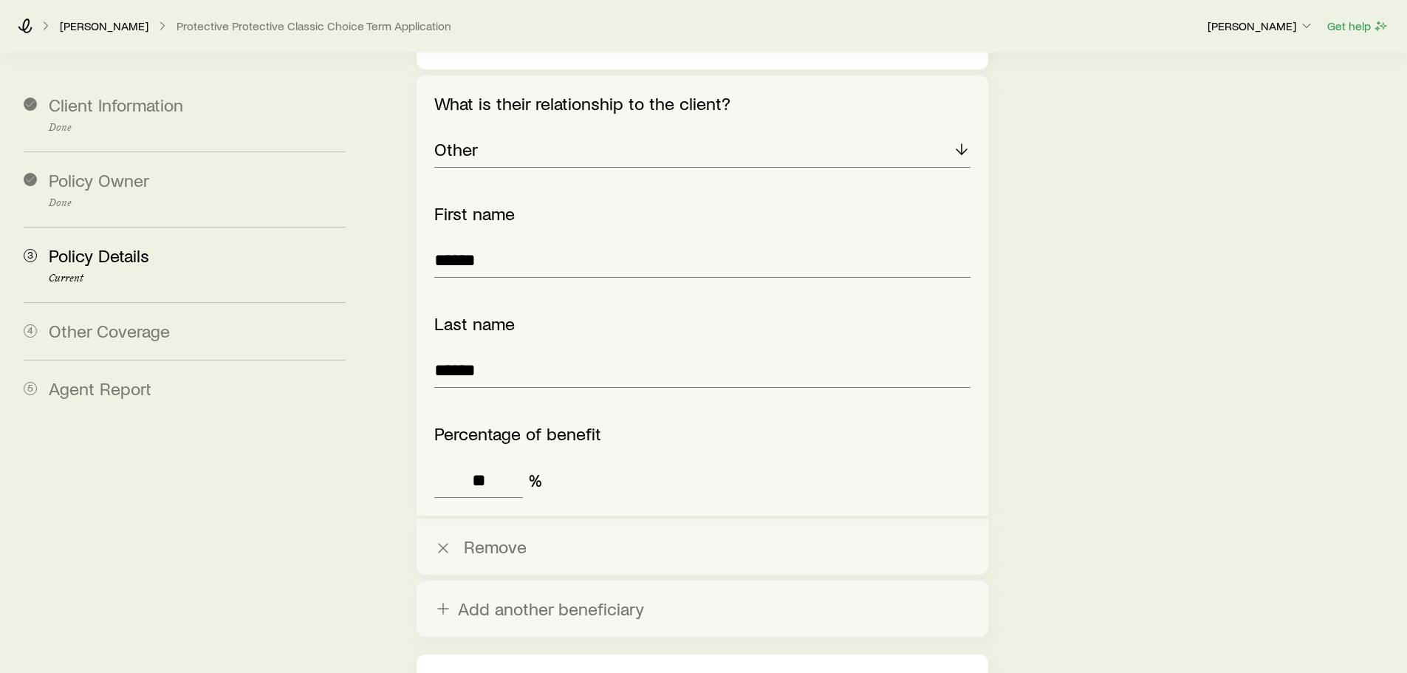
scroll to position [5006, 0]
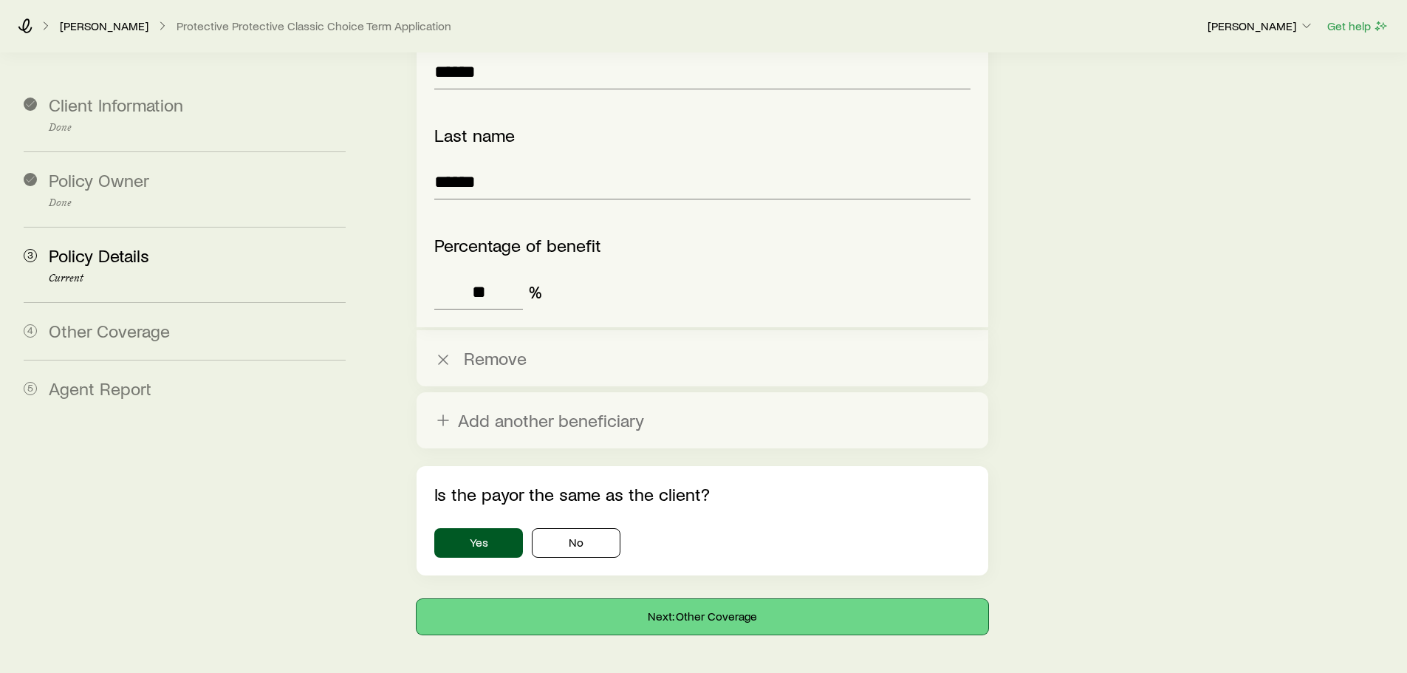
click at [612, 599] on button "Next: Other Coverage" at bounding box center [702, 616] width 571 height 35
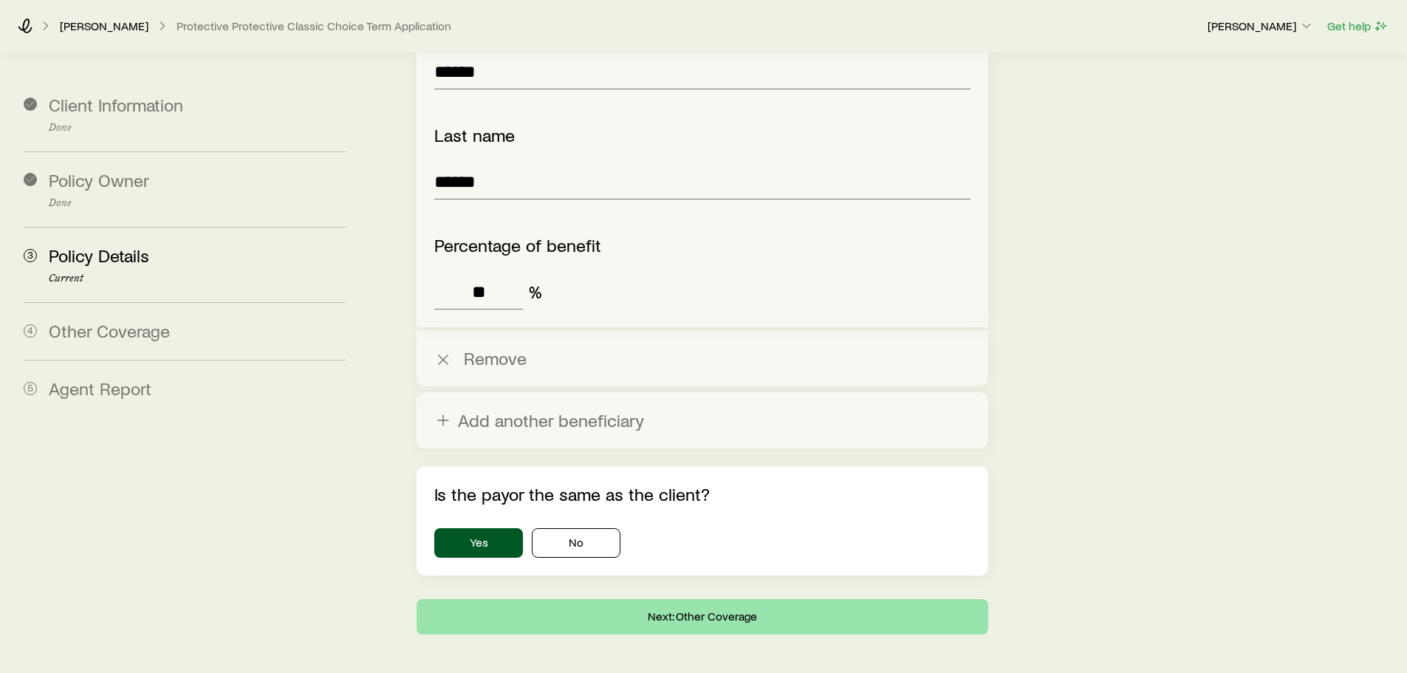
scroll to position [0, 0]
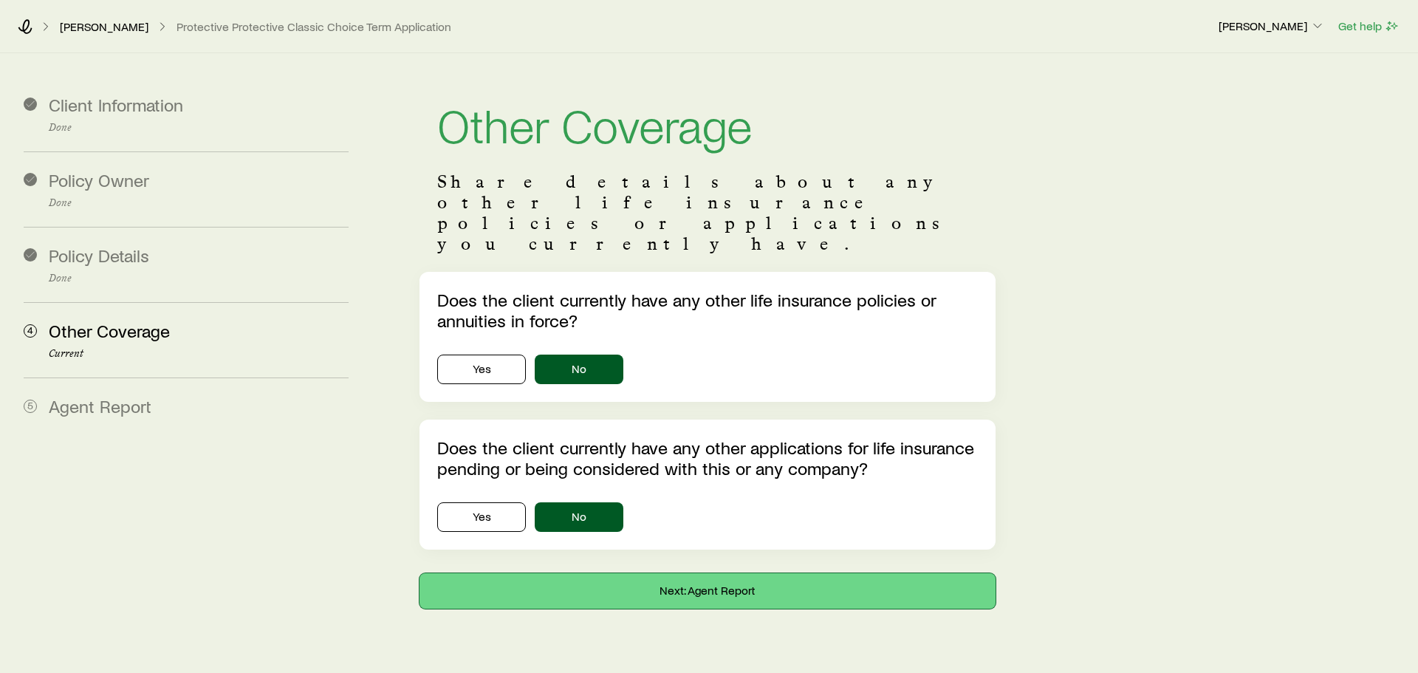
click at [705, 573] on button "Next: Agent Report" at bounding box center [708, 590] width 576 height 35
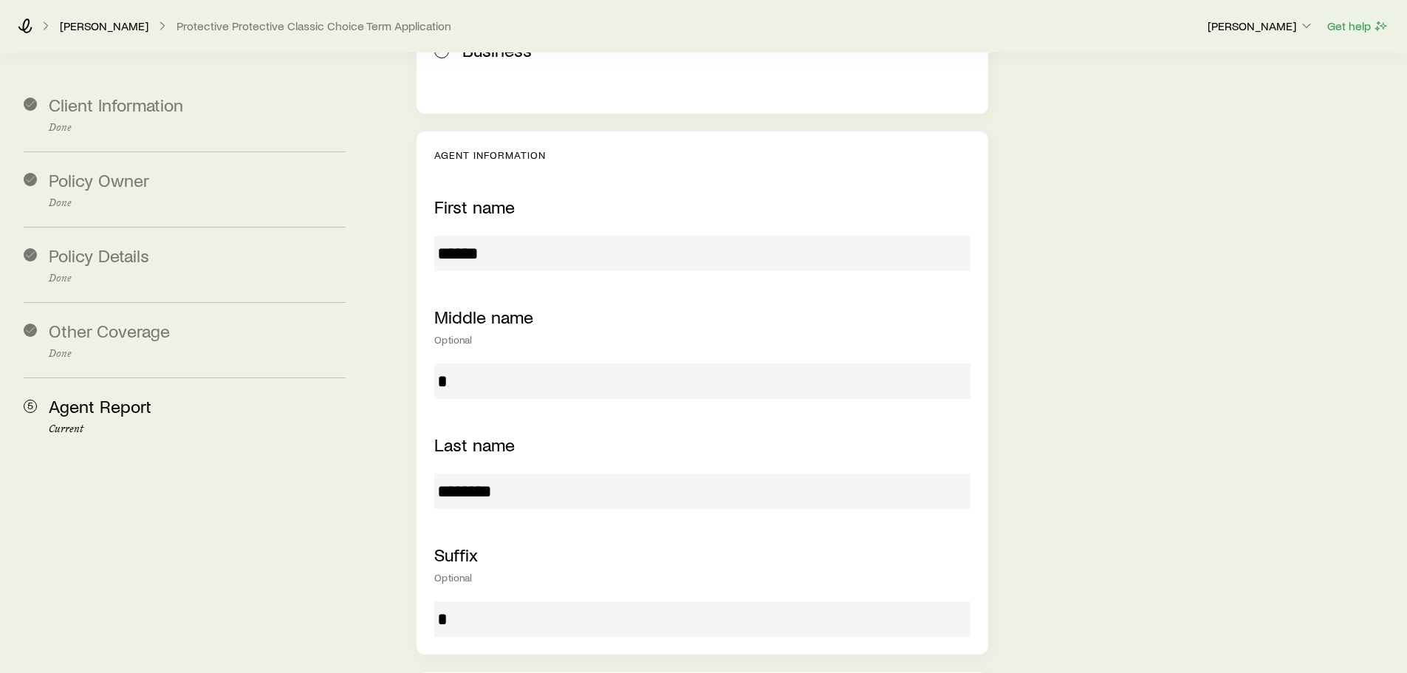
scroll to position [443, 0]
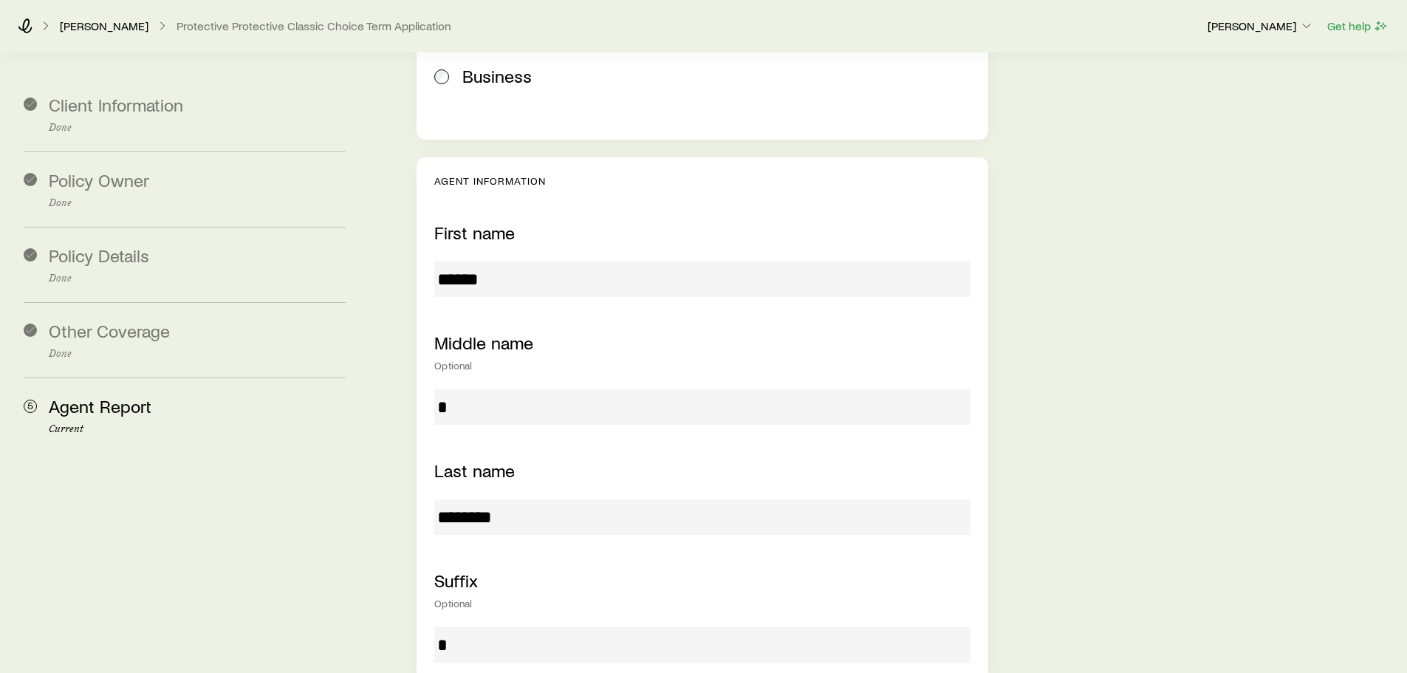
click at [521, 262] on input "******" at bounding box center [702, 279] width 536 height 35
click at [515, 262] on input "******" at bounding box center [702, 279] width 536 height 35
click at [495, 262] on input "******" at bounding box center [702, 279] width 536 height 35
click at [519, 262] on input "******" at bounding box center [702, 279] width 536 height 35
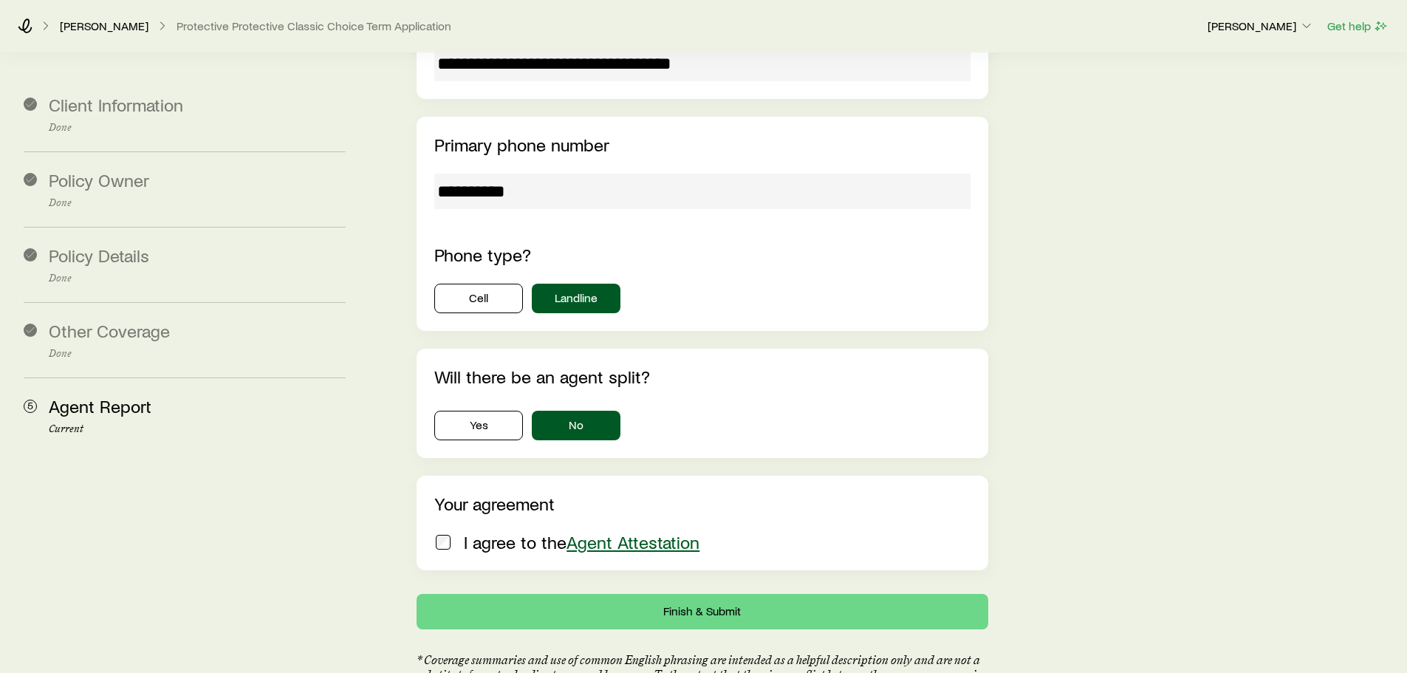
scroll to position [1847, 0]
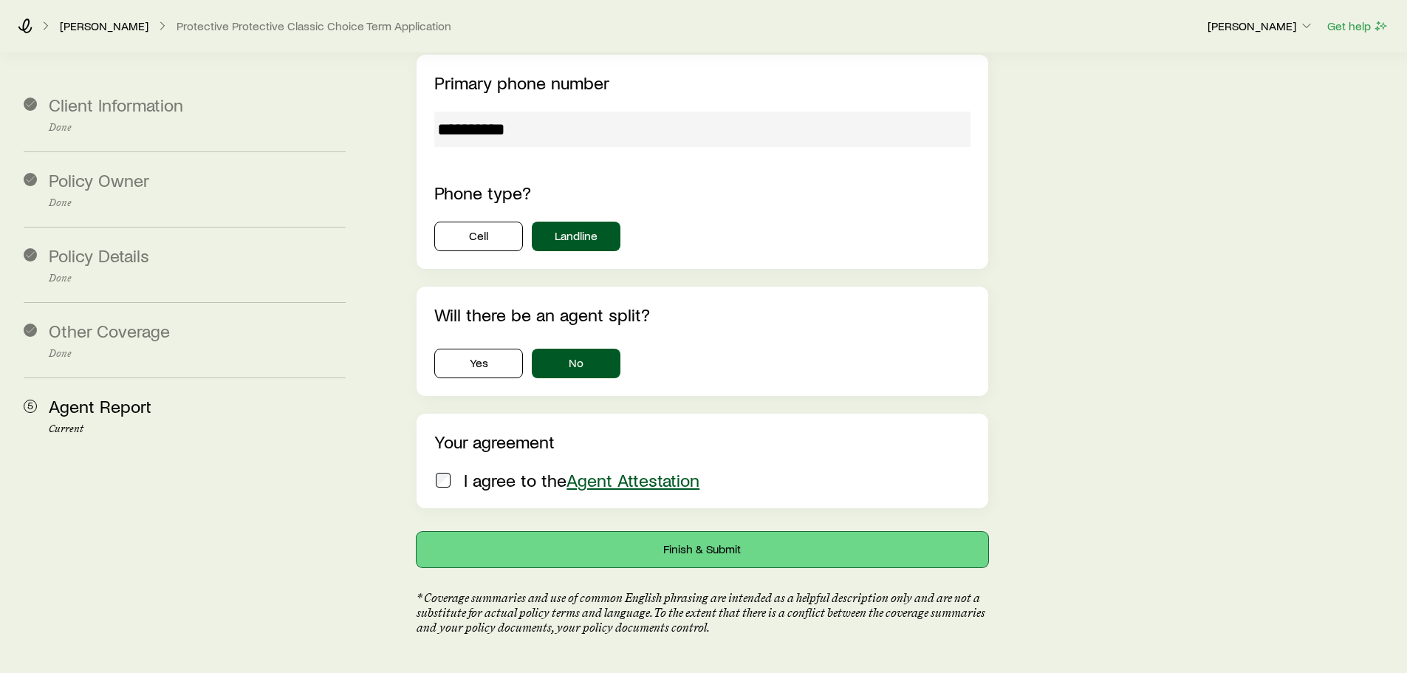
click at [635, 532] on button "Finish & Submit" at bounding box center [702, 549] width 571 height 35
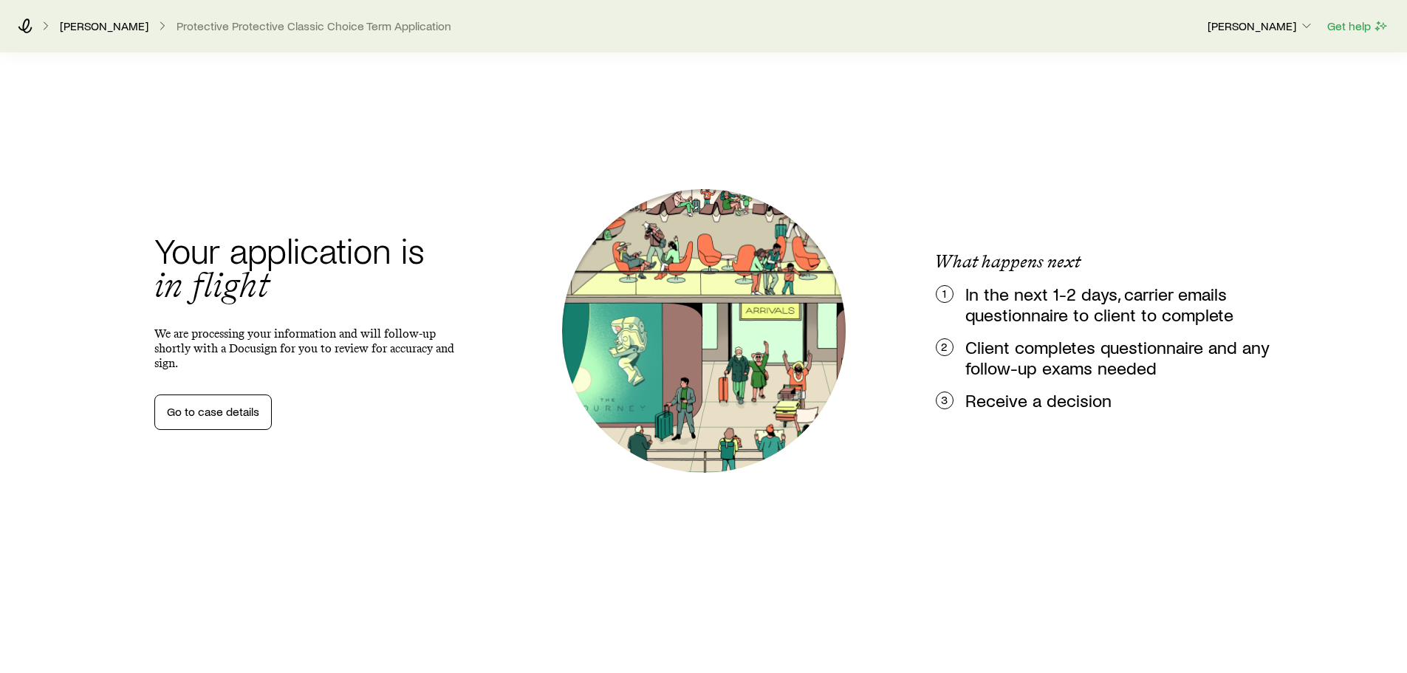
scroll to position [43, 0]
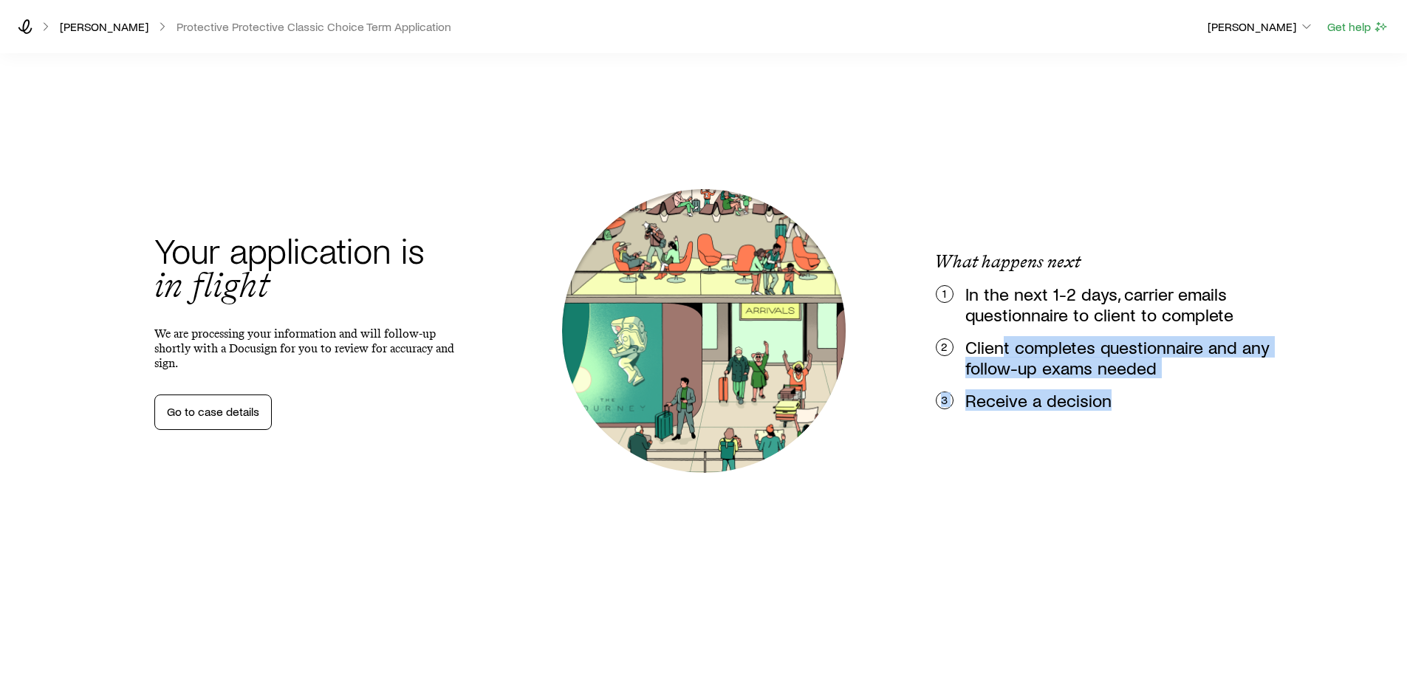
drag, startPoint x: 1111, startPoint y: 403, endPoint x: 985, endPoint y: 324, distance: 149.0
click at [986, 326] on ol "1 In the next 1-2 days, carrier emails questionnaire to client to complete 2 Cl…" at bounding box center [1097, 347] width 349 height 127
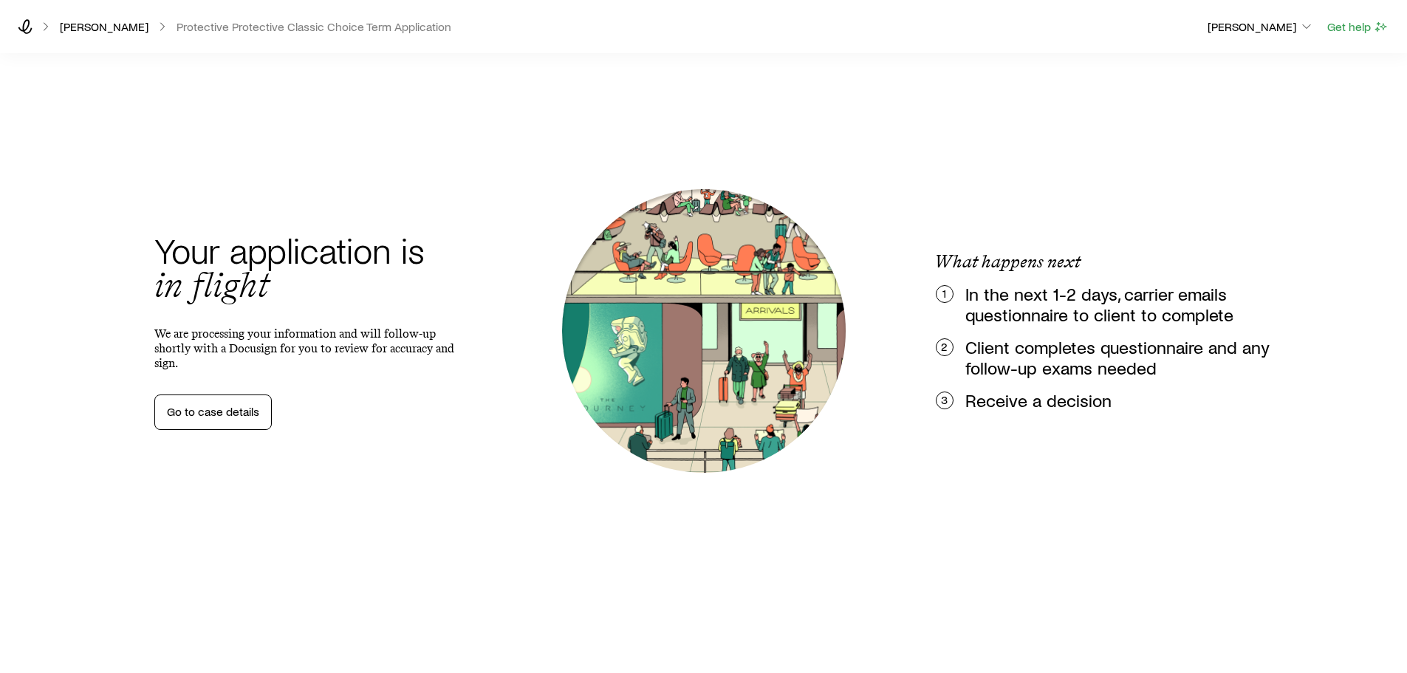
drag, startPoint x: 963, startPoint y: 297, endPoint x: 963, endPoint y: 288, distance: 8.9
click at [963, 288] on div "1 In the next 1-2 days, carrier emails questionnaire to client to complete" at bounding box center [1103, 304] width 337 height 41
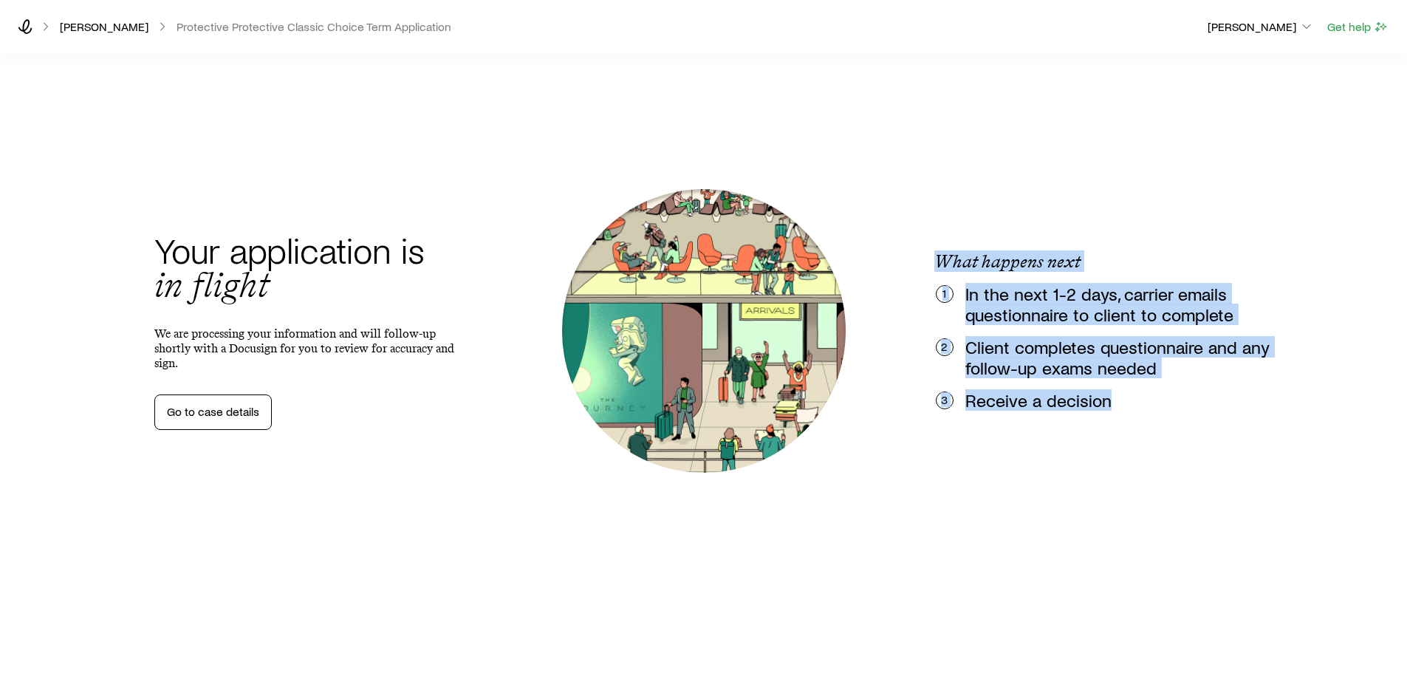
drag, startPoint x: 940, startPoint y: 260, endPoint x: 1117, endPoint y: 405, distance: 228.4
click at [1117, 405] on div "What happens next 1 In the next 1-2 days, carrier emails questionnaire to clien…" at bounding box center [1097, 331] width 349 height 160
copy div "What happens next 1 In the next 1-2 days, carrier emails questionnaire to clien…"
